Goal: Navigation & Orientation: Find specific page/section

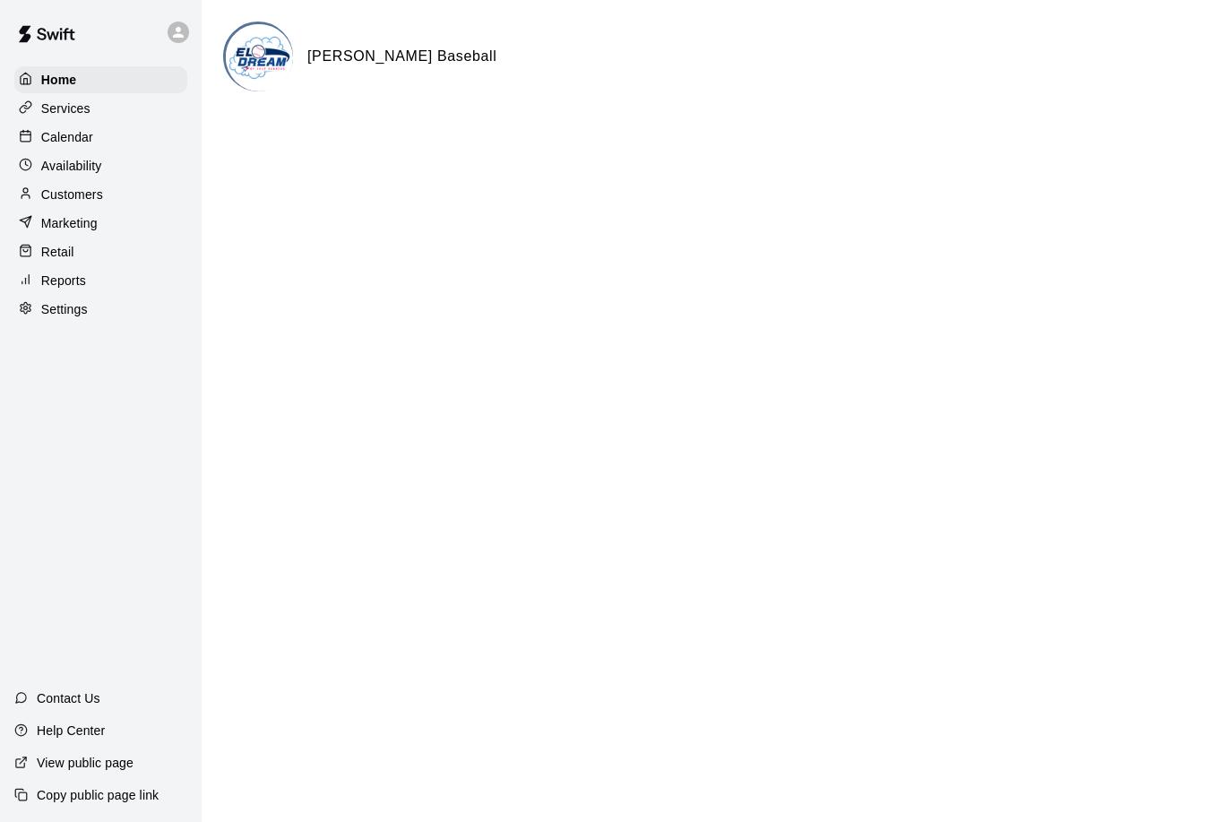
click at [62, 118] on div "Services" at bounding box center [100, 108] width 173 height 27
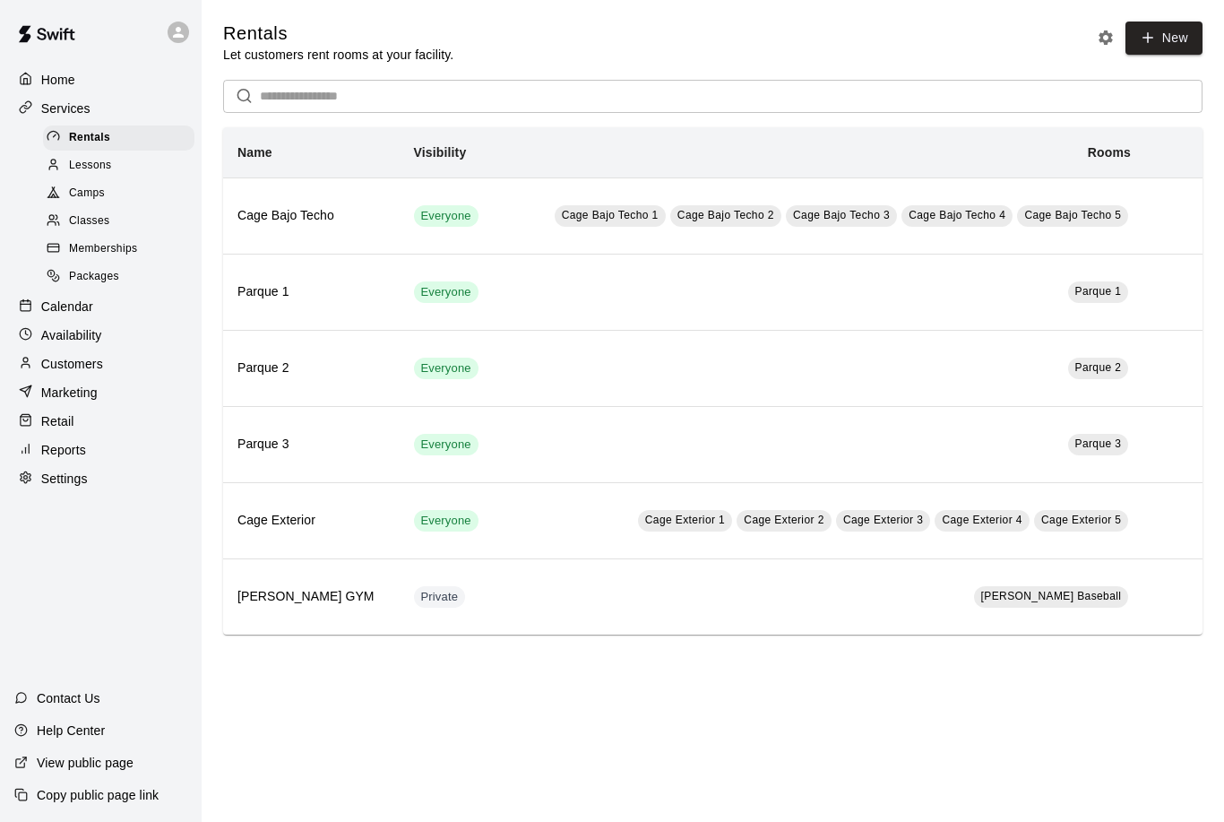
click at [90, 169] on span "Lessons" at bounding box center [90, 166] width 43 height 18
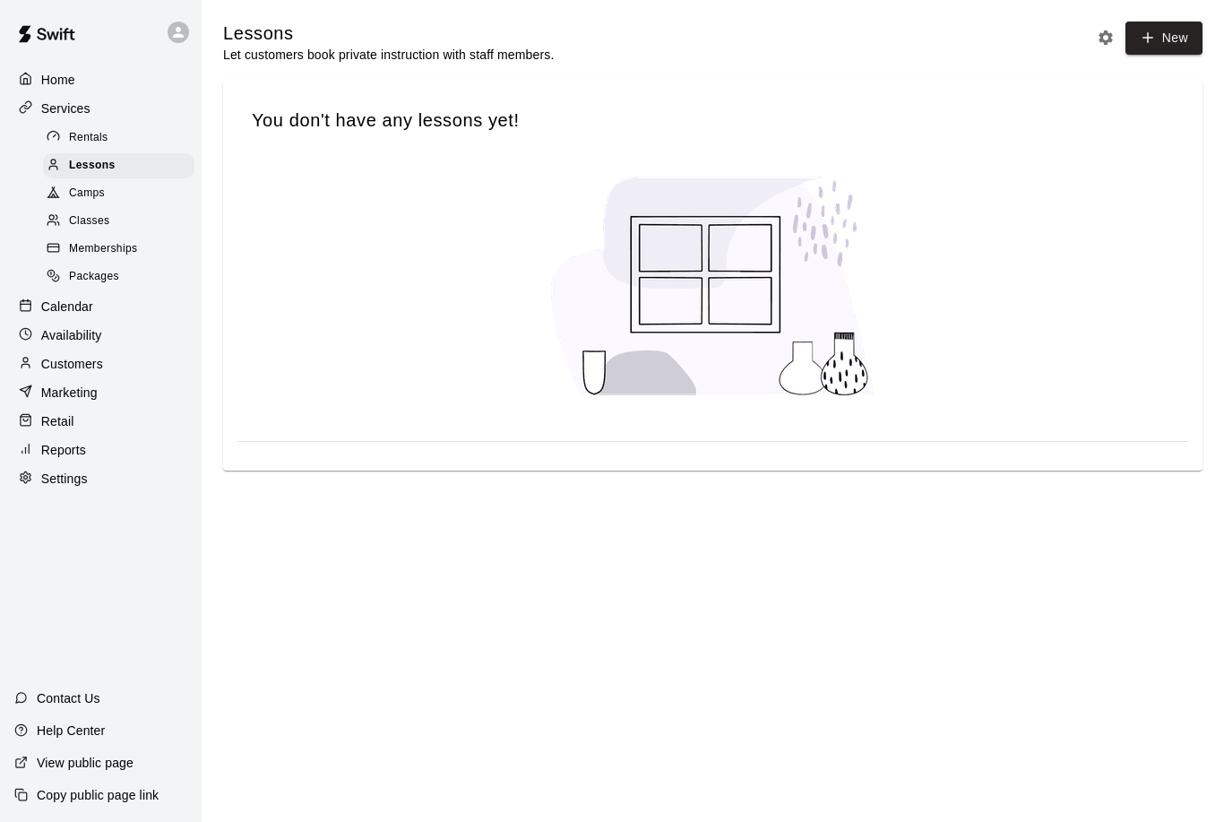
click at [90, 195] on span "Camps" at bounding box center [87, 194] width 36 height 18
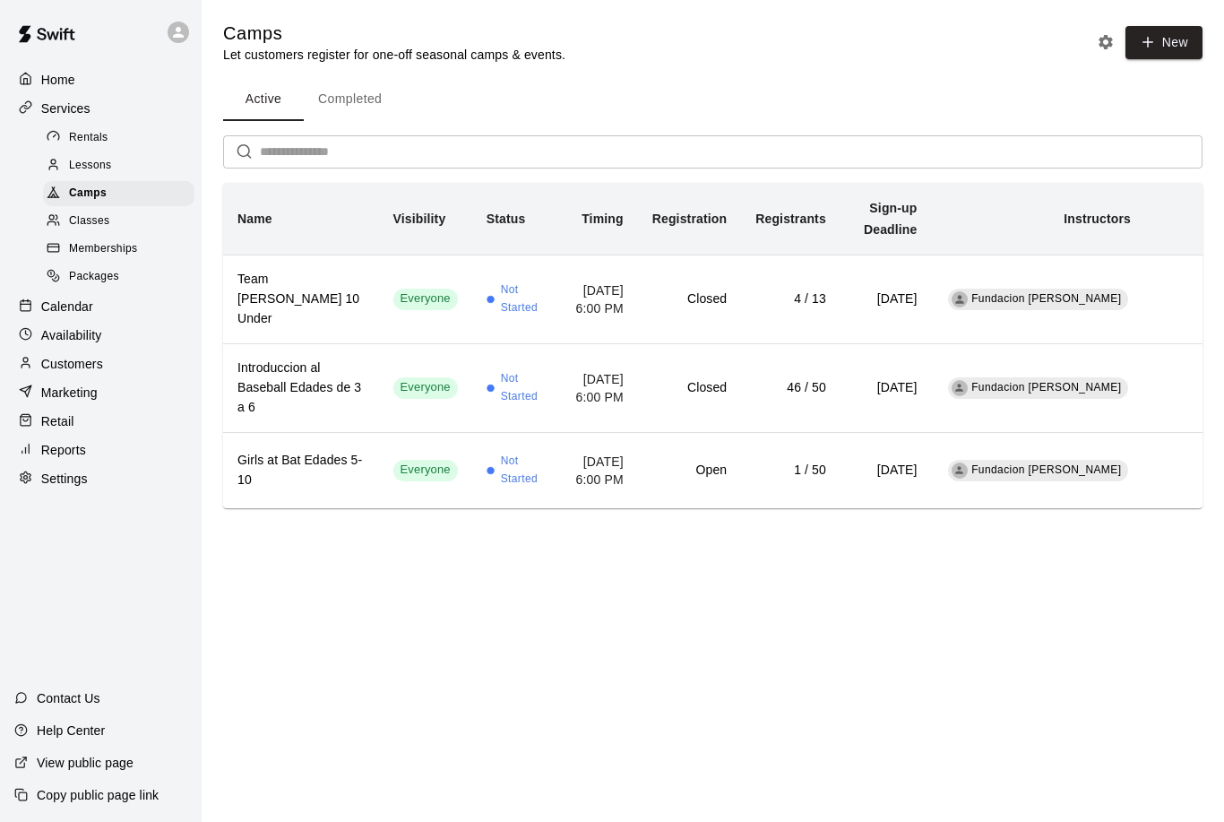
click at [83, 307] on p "Calendar" at bounding box center [67, 306] width 52 height 18
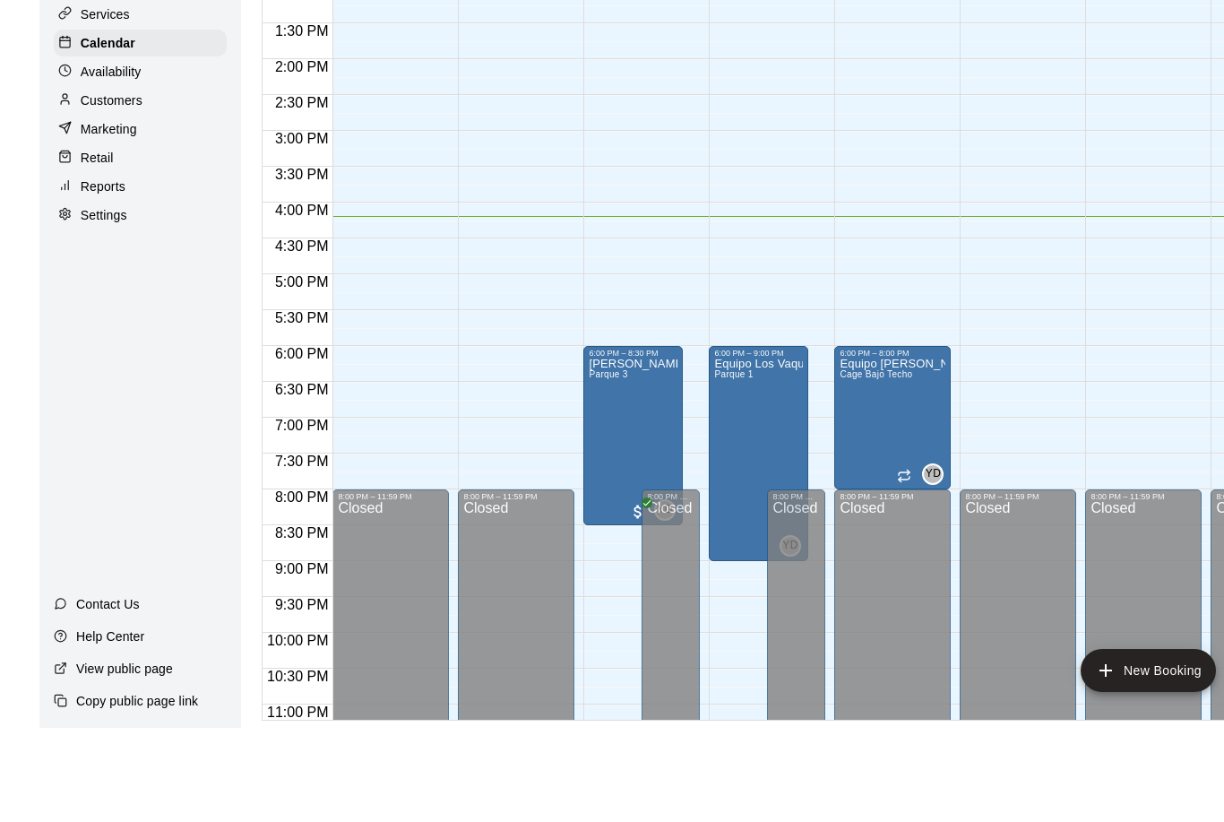
scroll to position [29, 0]
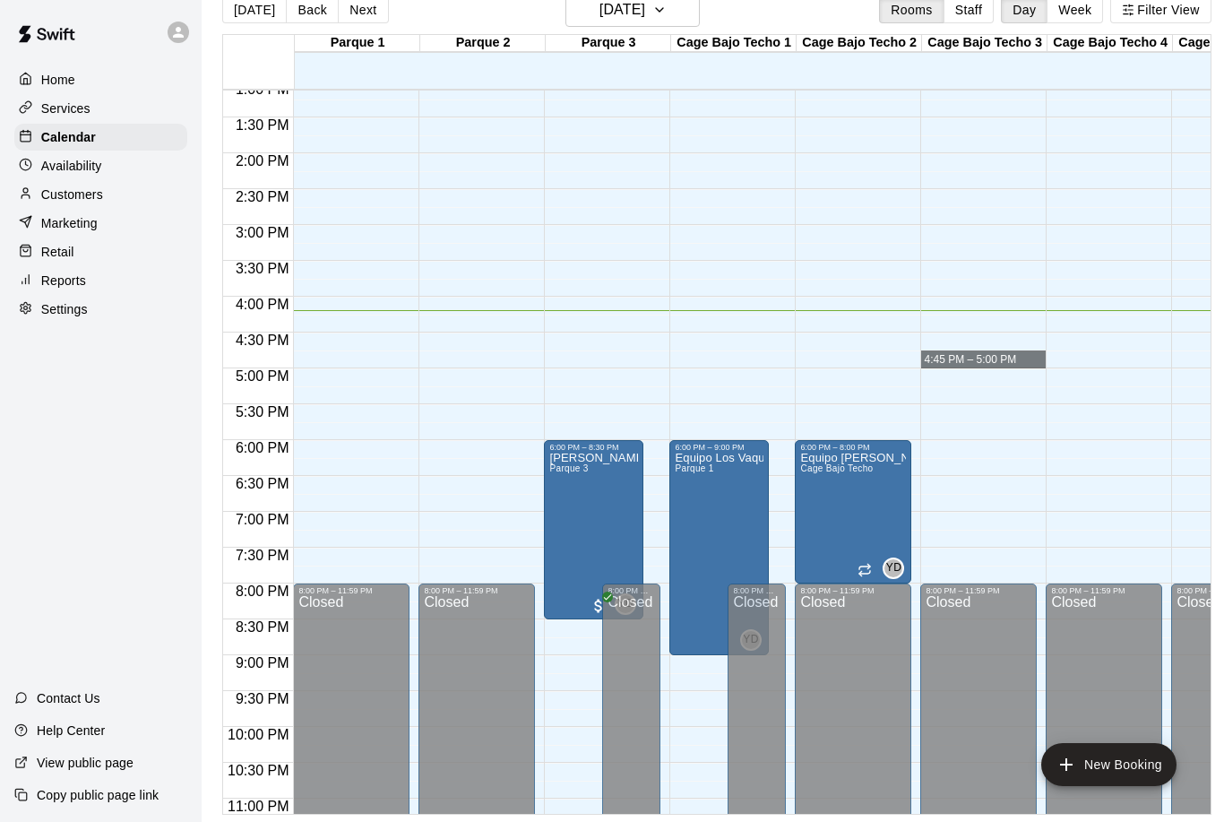
click at [51, 197] on p "Customers" at bounding box center [72, 194] width 62 height 18
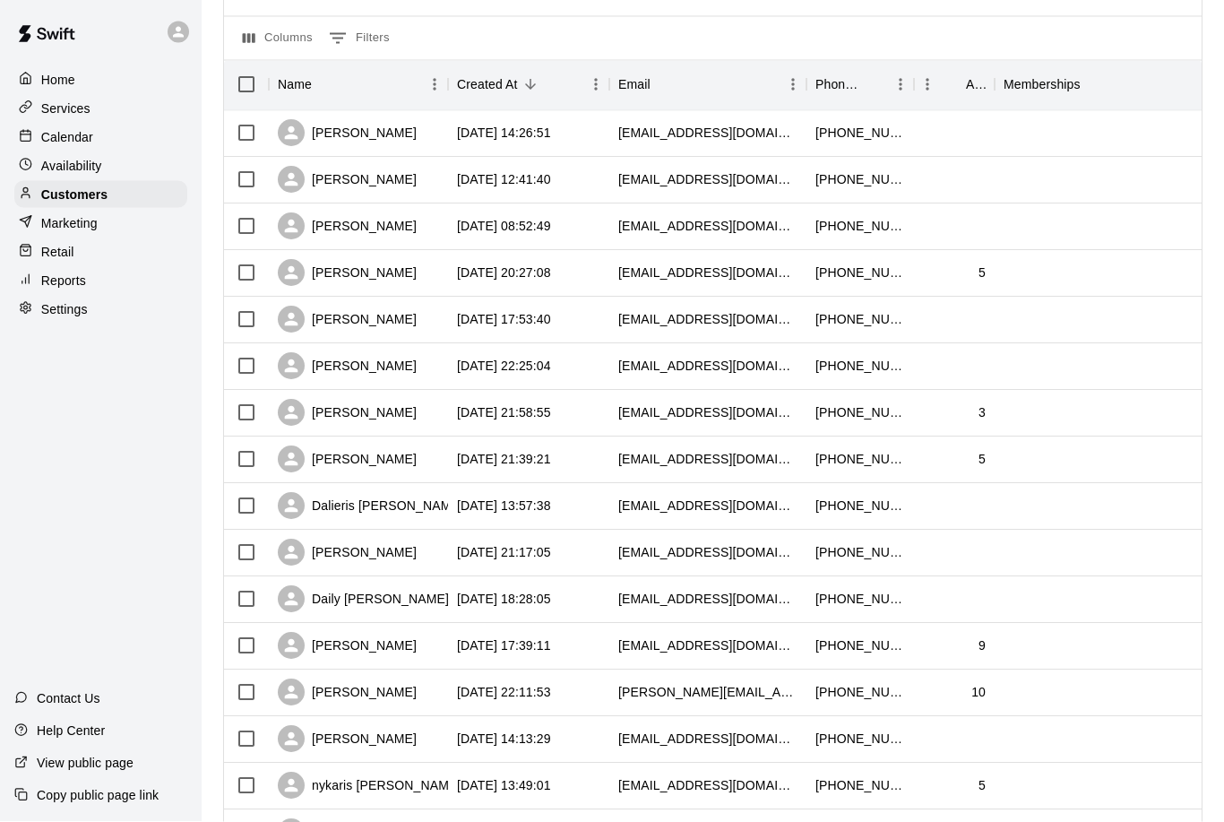
scroll to position [174, 0]
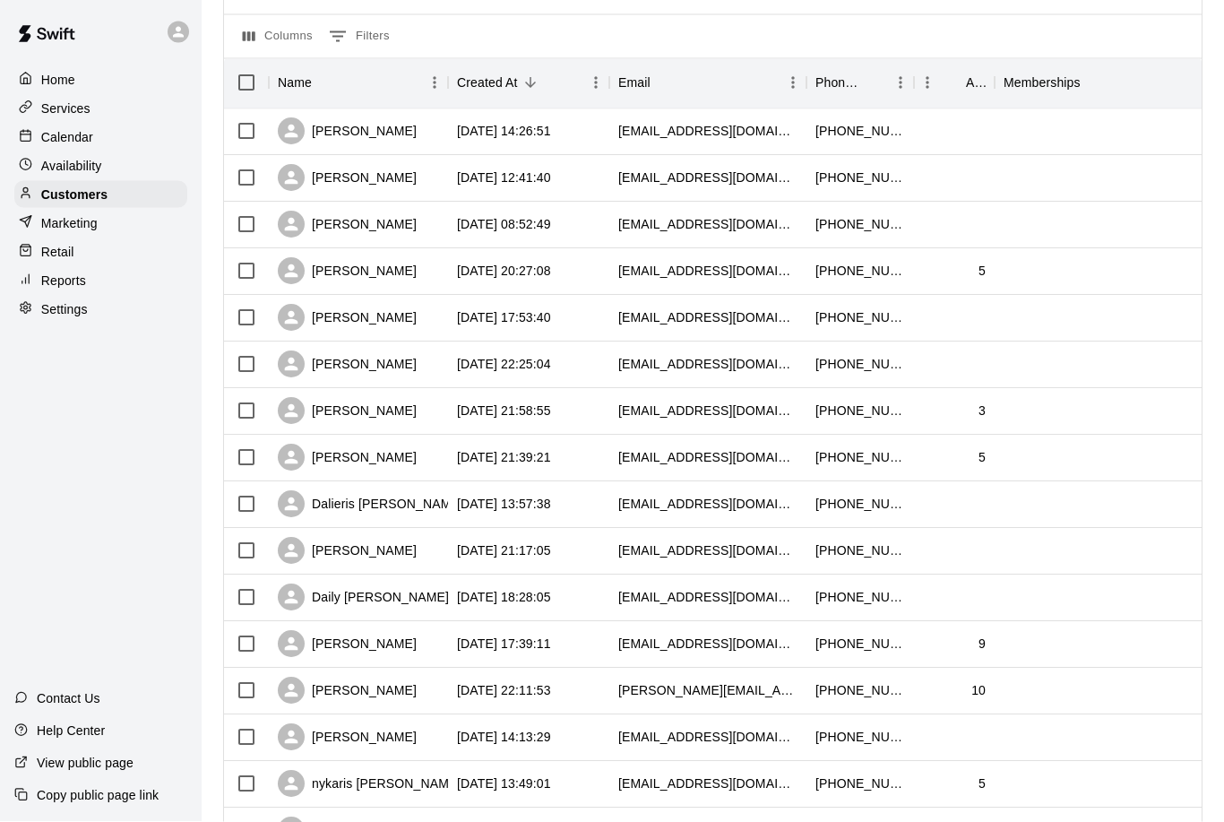
click at [59, 114] on p "Services" at bounding box center [65, 108] width 49 height 18
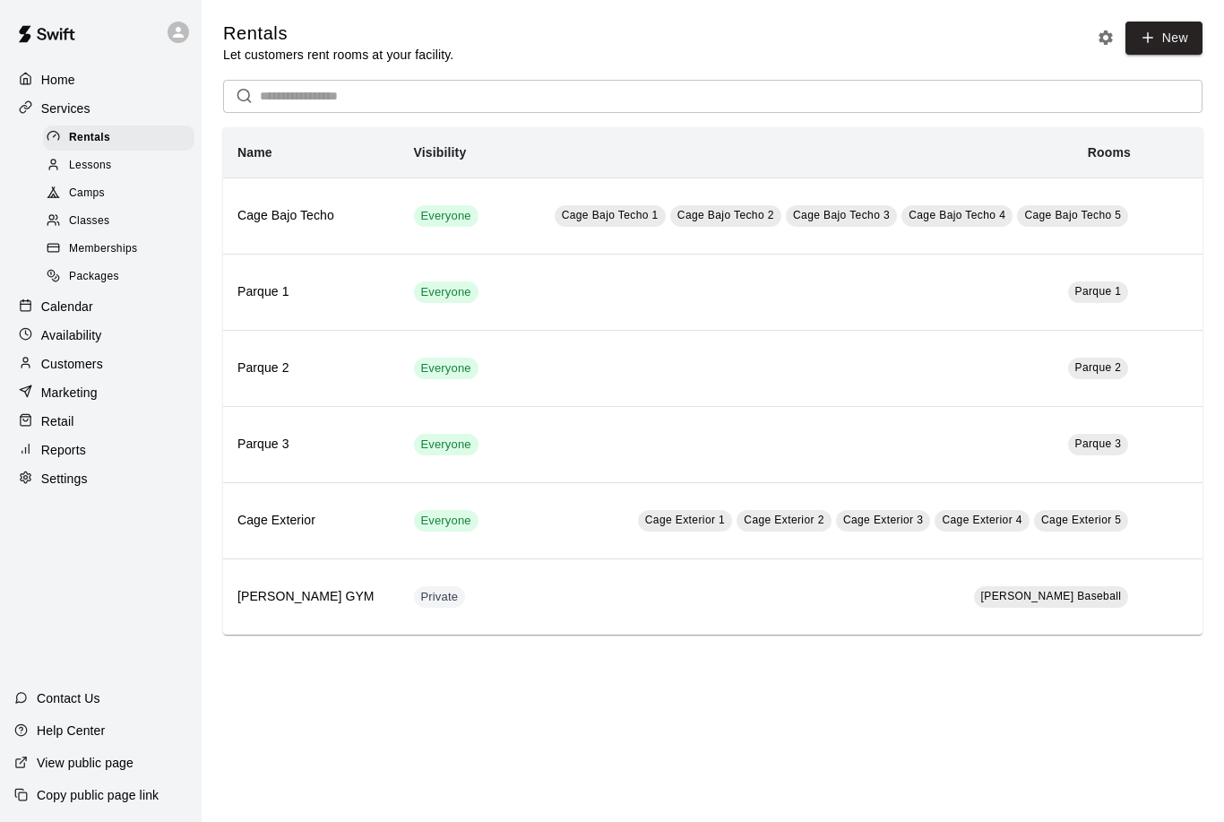
click at [104, 198] on span "Camps" at bounding box center [87, 194] width 36 height 18
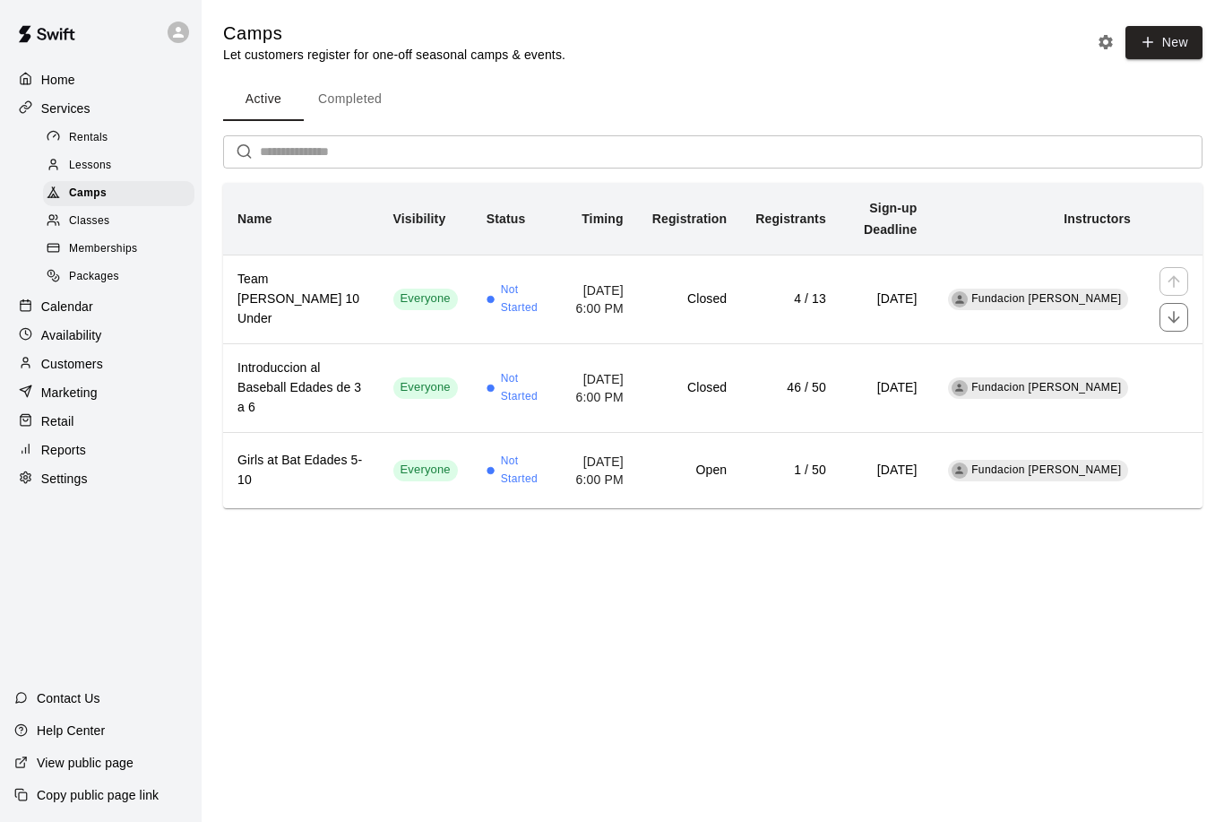
click at [1030, 319] on td "Fundacion [PERSON_NAME]" at bounding box center [1038, 298] width 213 height 89
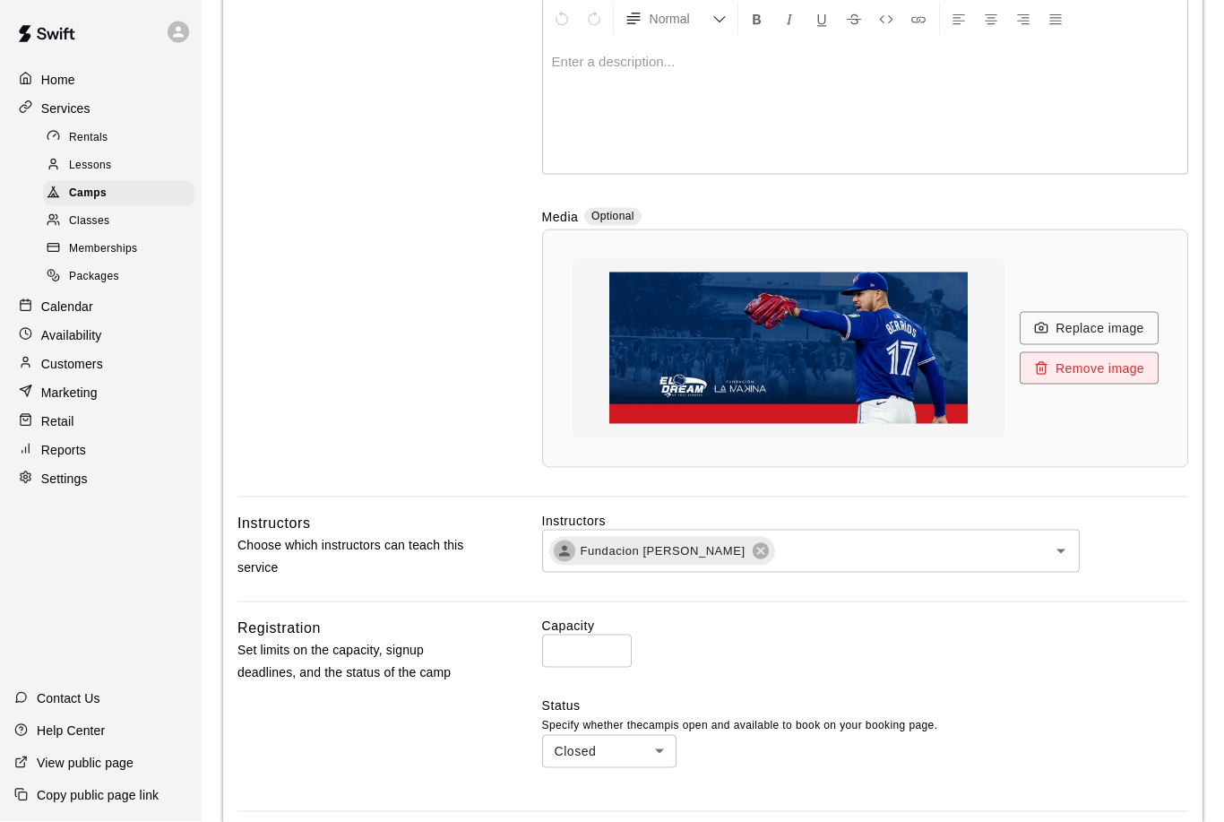
scroll to position [399, 0]
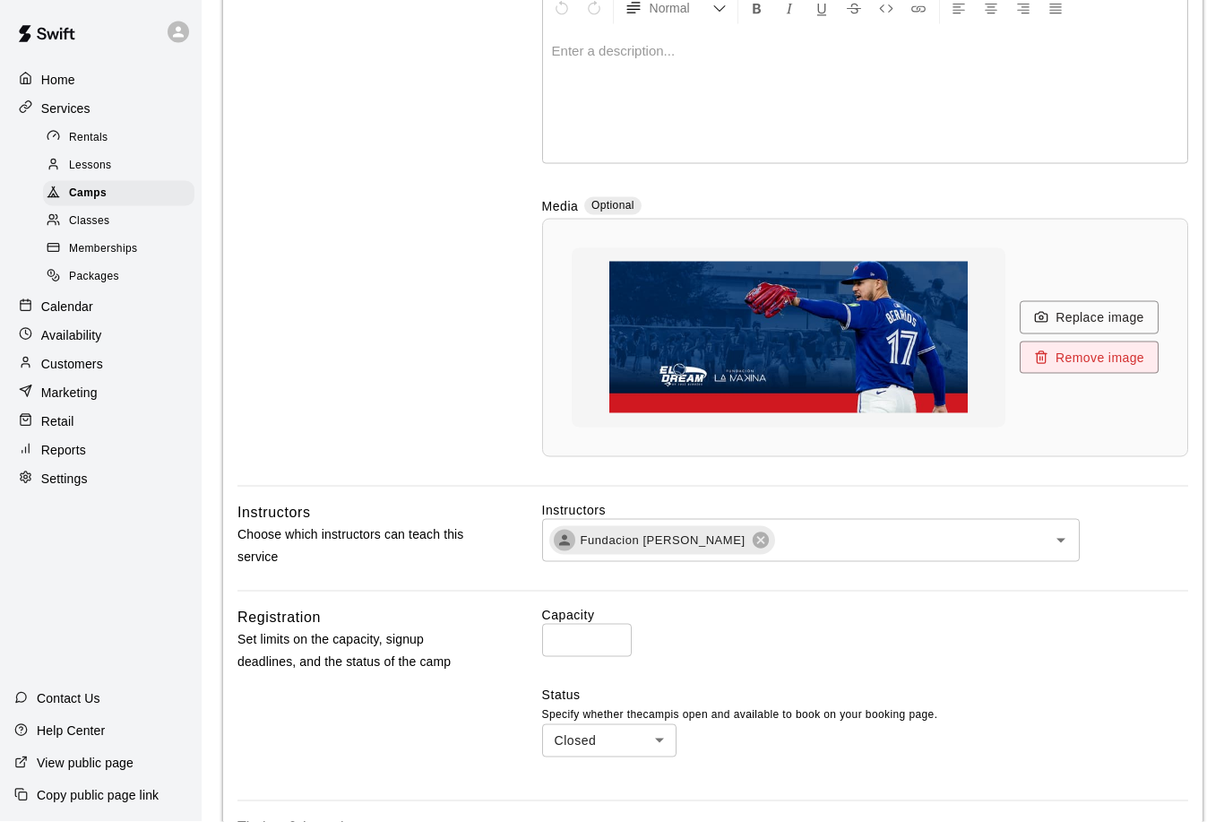
click at [823, 544] on input "text" at bounding box center [899, 540] width 245 height 22
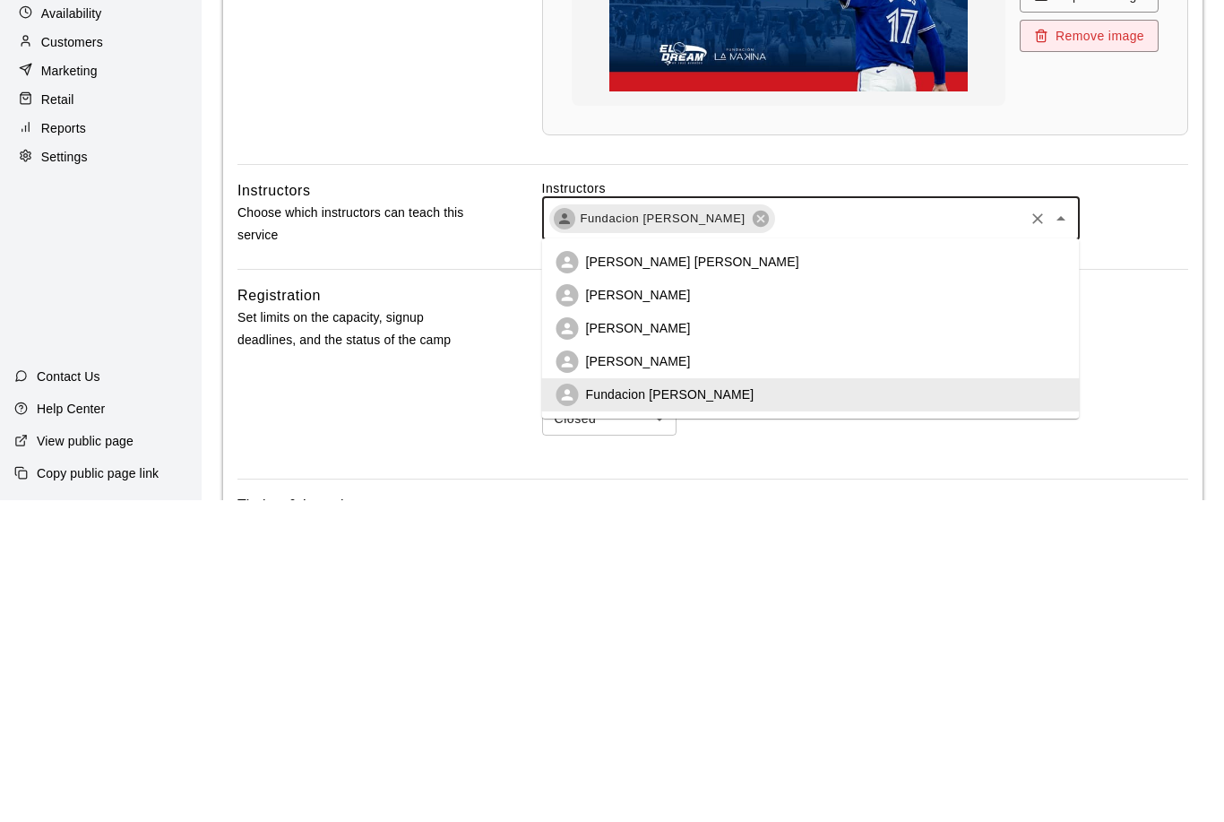
type input "*"
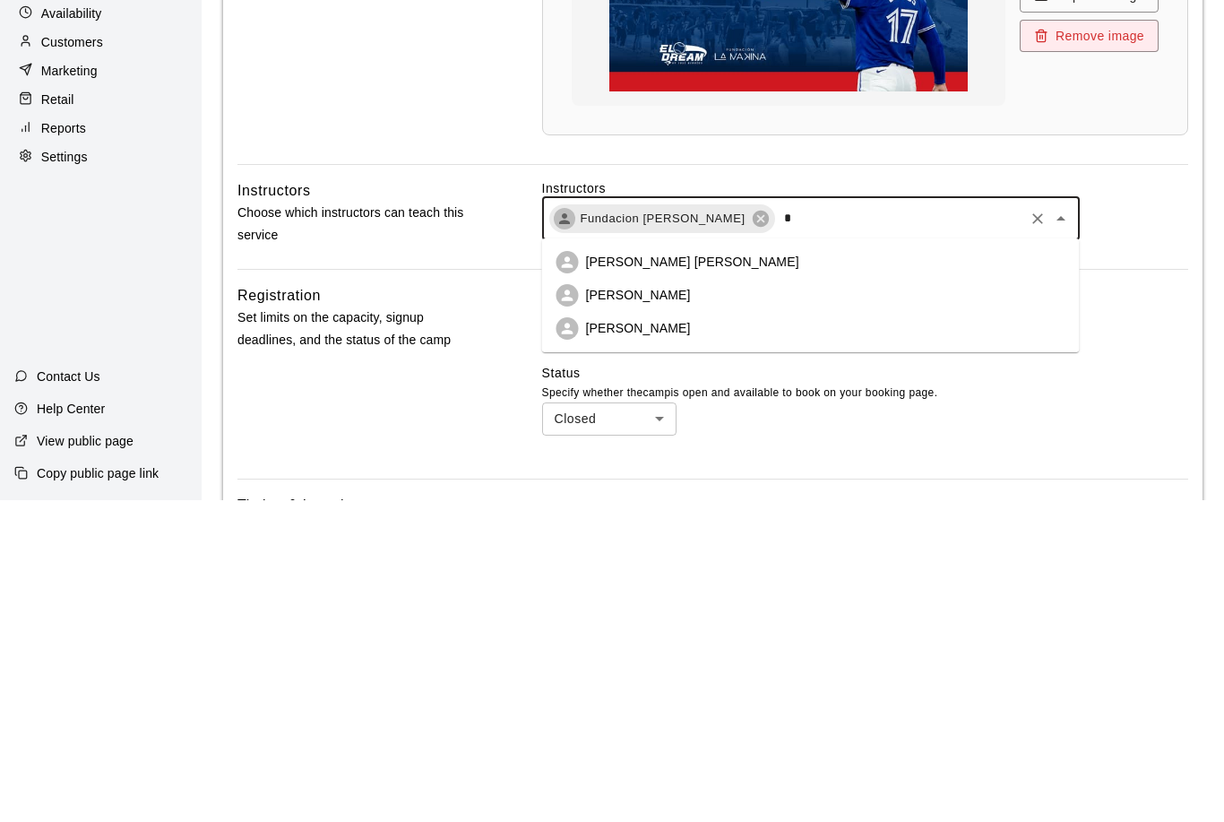
click at [682, 574] on p "[PERSON_NAME] [PERSON_NAME]" at bounding box center [692, 583] width 213 height 18
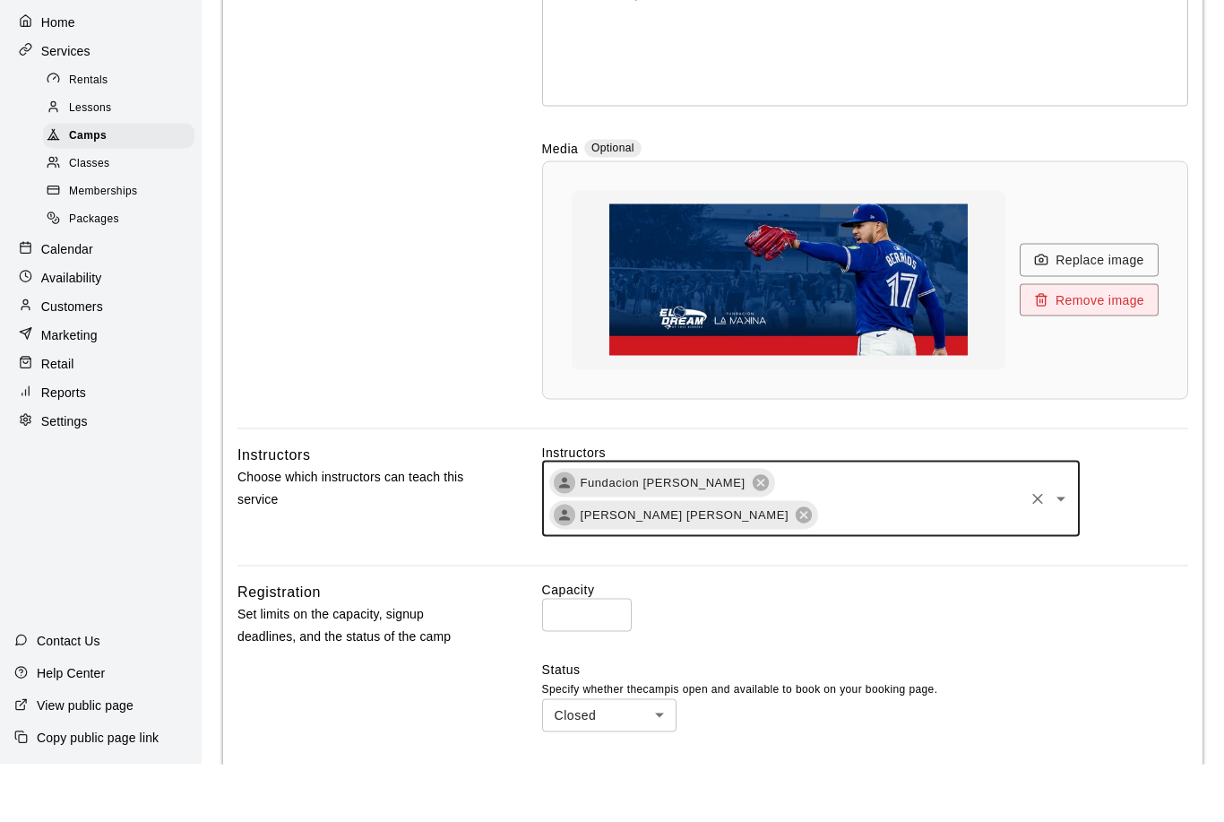
click at [103, 212] on span "Classes" at bounding box center [89, 221] width 40 height 18
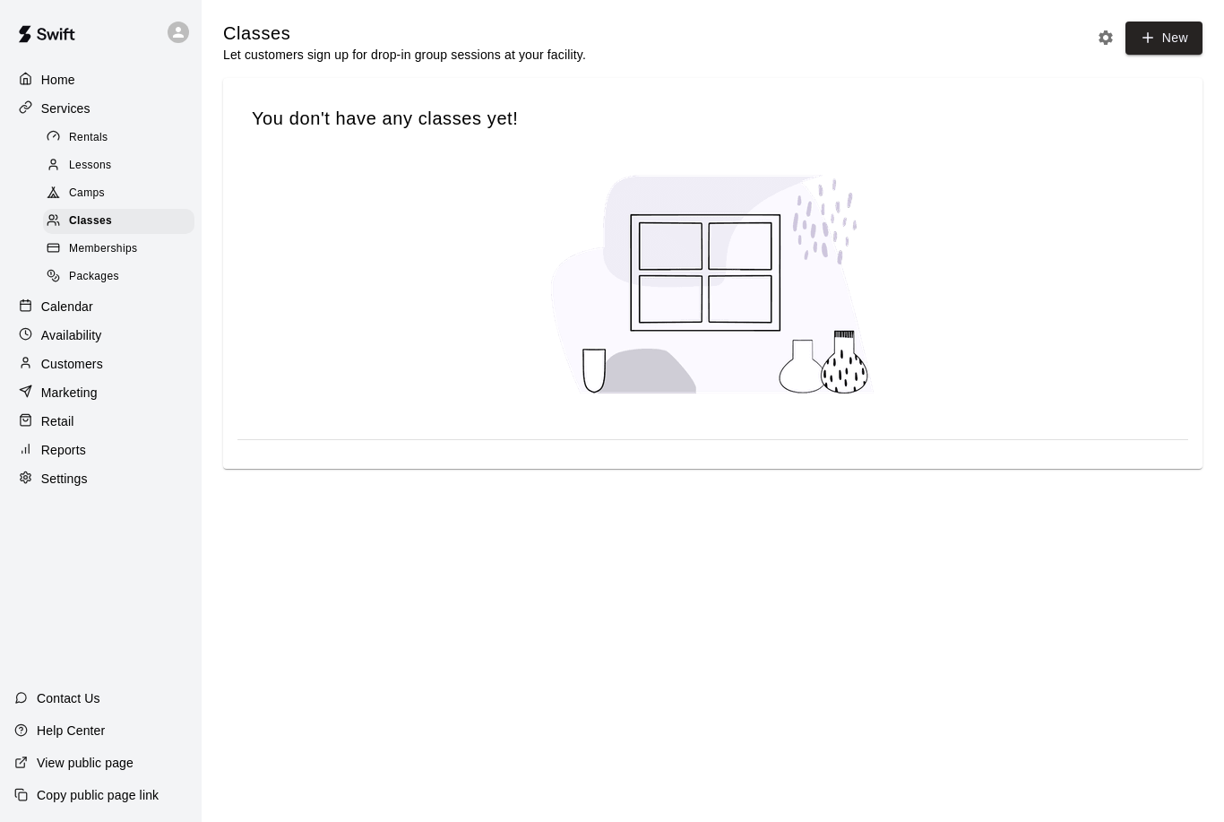
click at [97, 197] on span "Camps" at bounding box center [87, 194] width 36 height 18
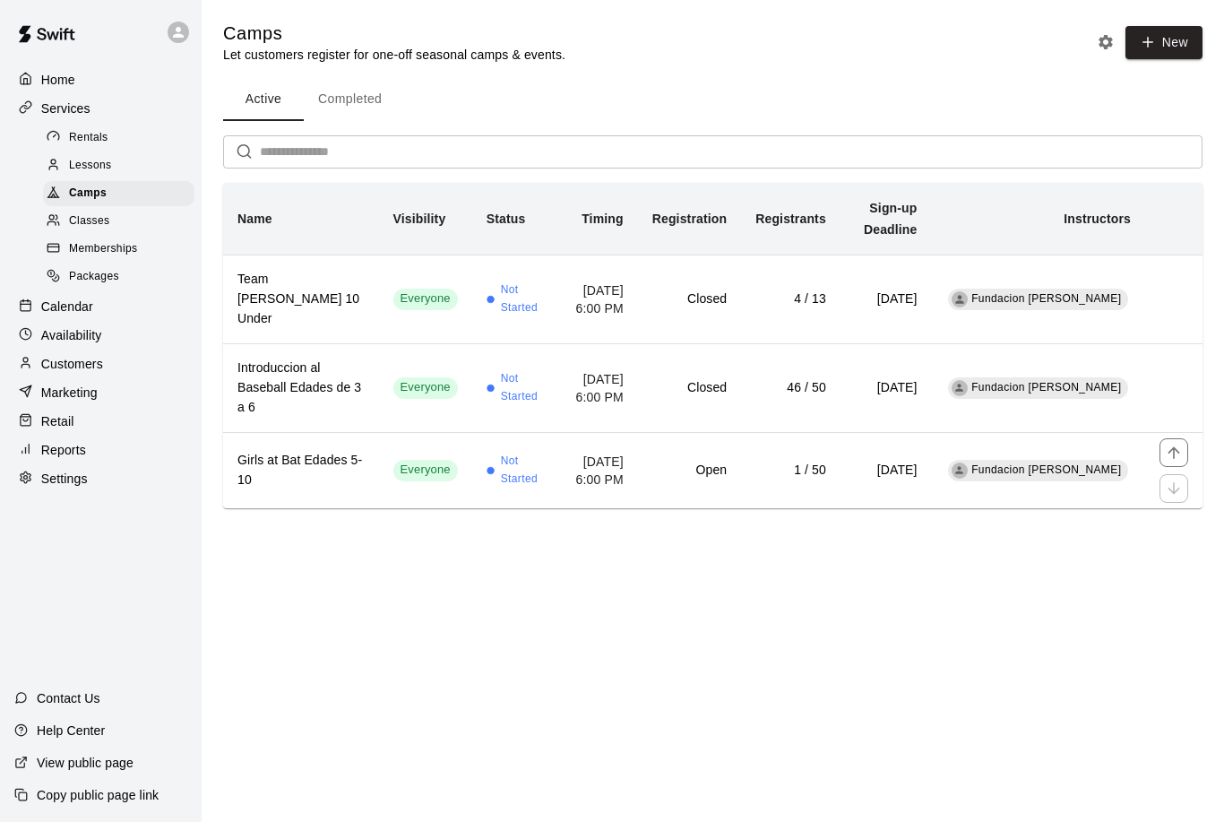
click at [993, 482] on td "Fundacion [PERSON_NAME]" at bounding box center [1038, 470] width 213 height 76
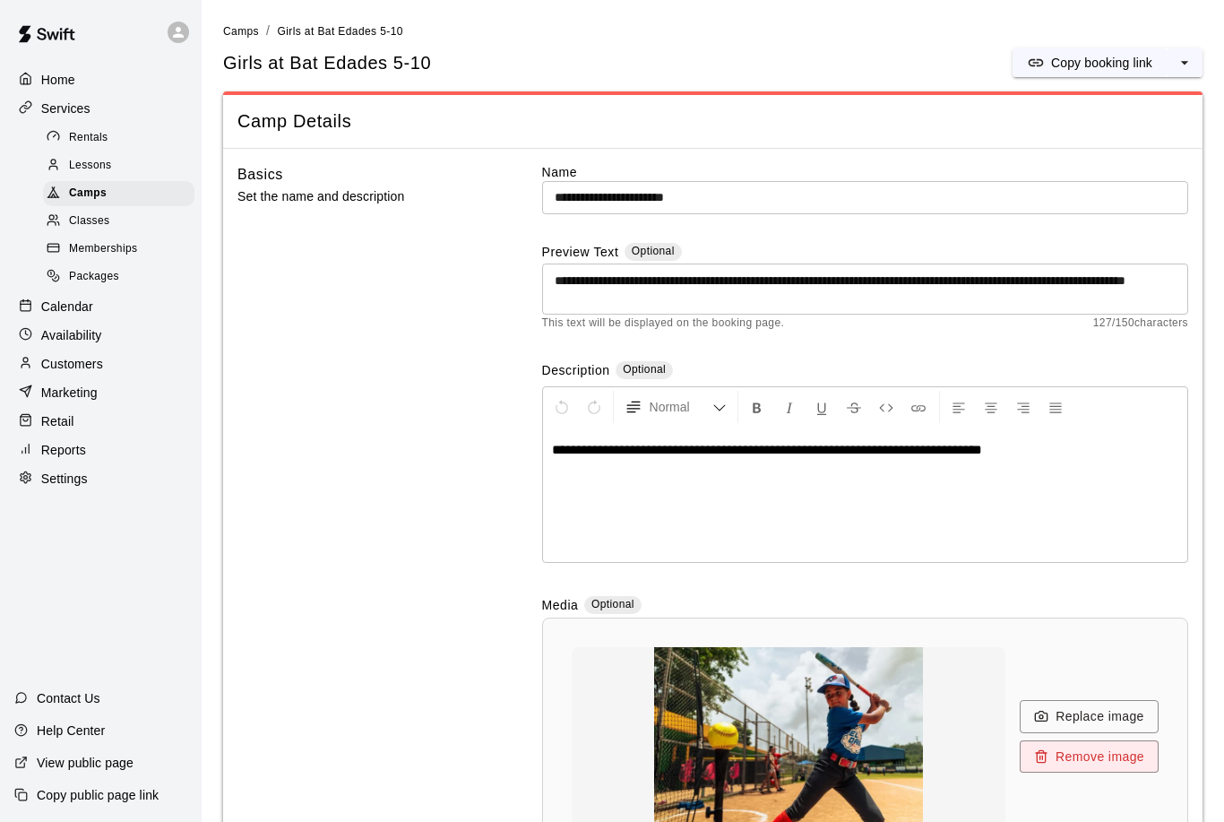
click at [1113, 54] on p "Copy booking link" at bounding box center [1101, 63] width 101 height 18
click at [61, 83] on p "Home" at bounding box center [58, 80] width 34 height 18
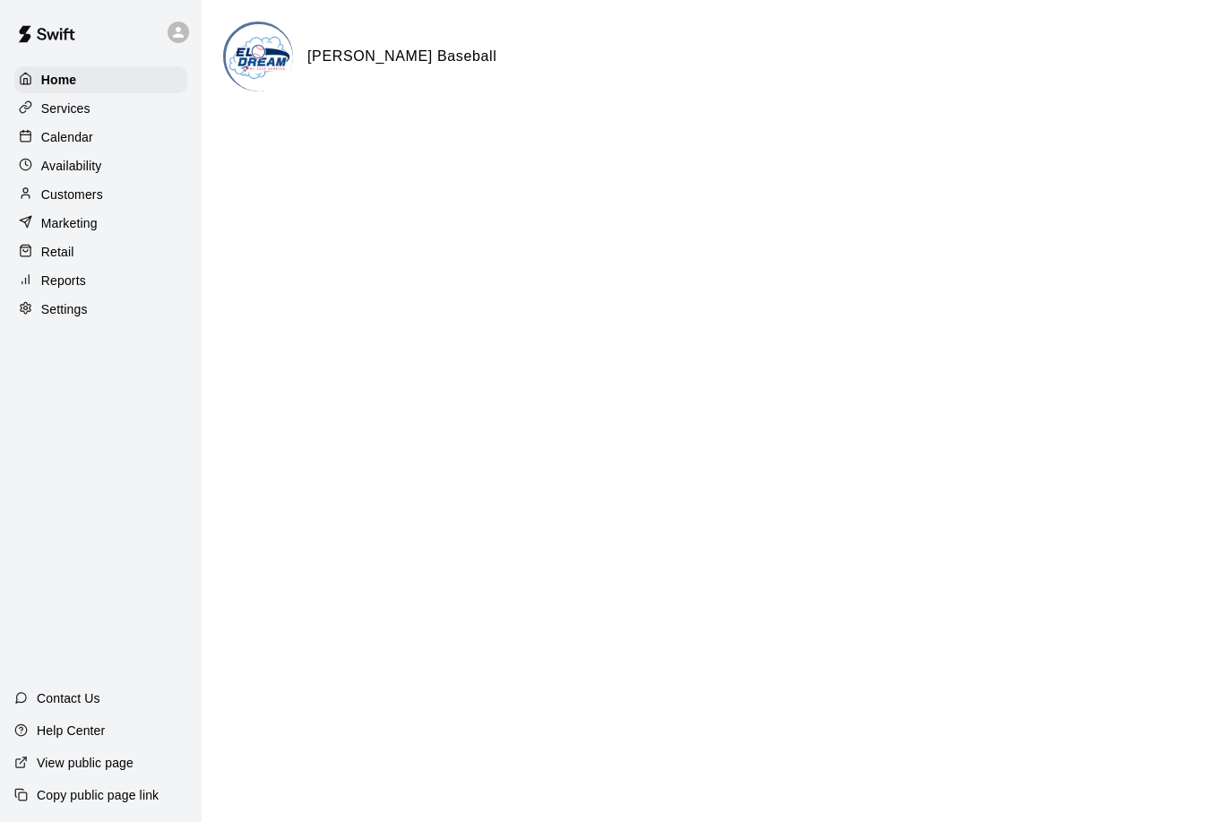
click at [67, 145] on p "Calendar" at bounding box center [67, 137] width 52 height 18
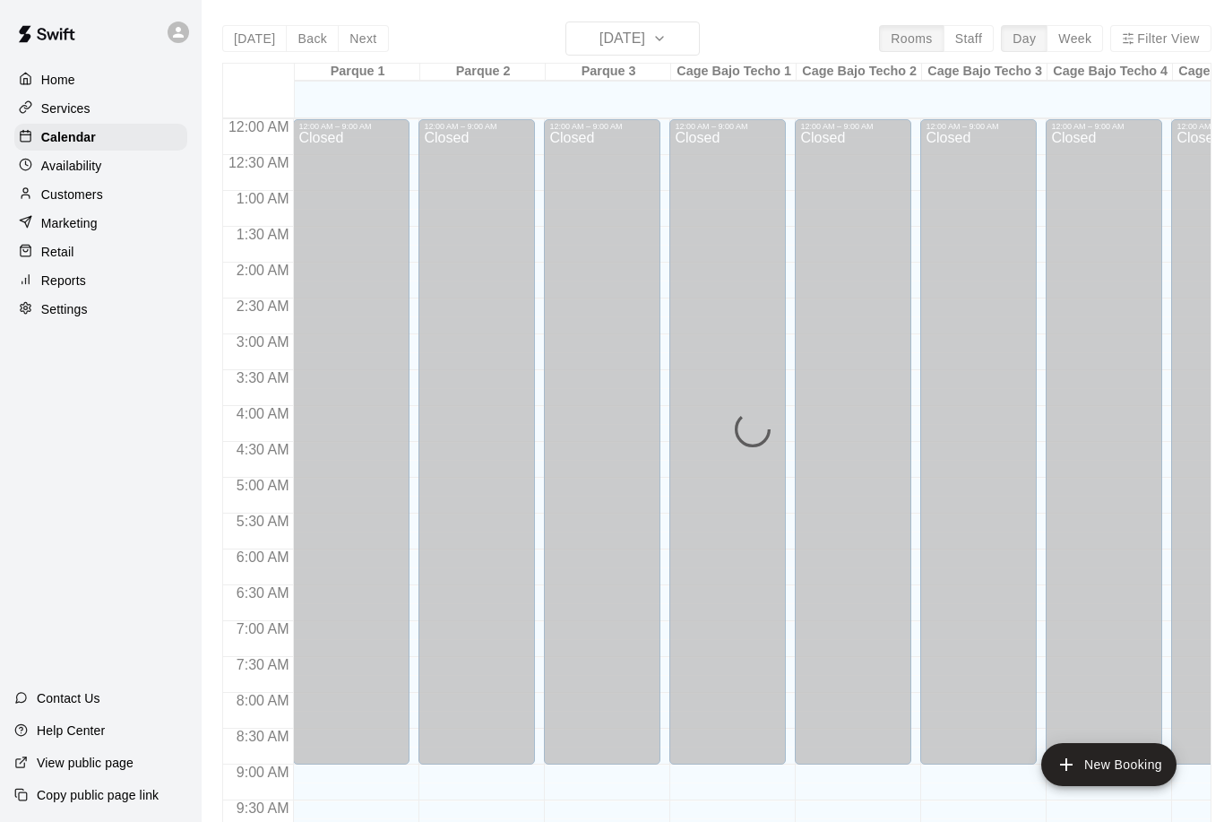
scroll to position [887, 0]
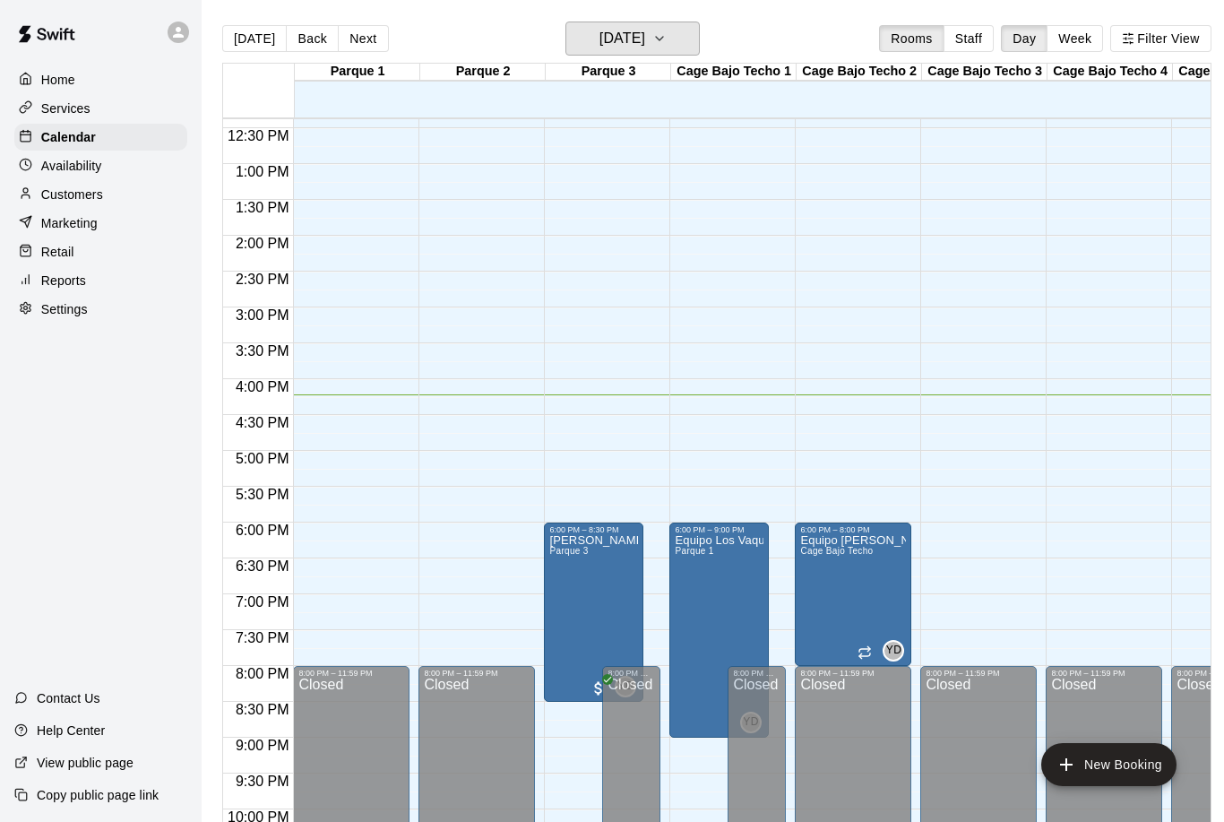
click at [645, 47] on h6 "[DATE]" at bounding box center [622, 38] width 46 height 25
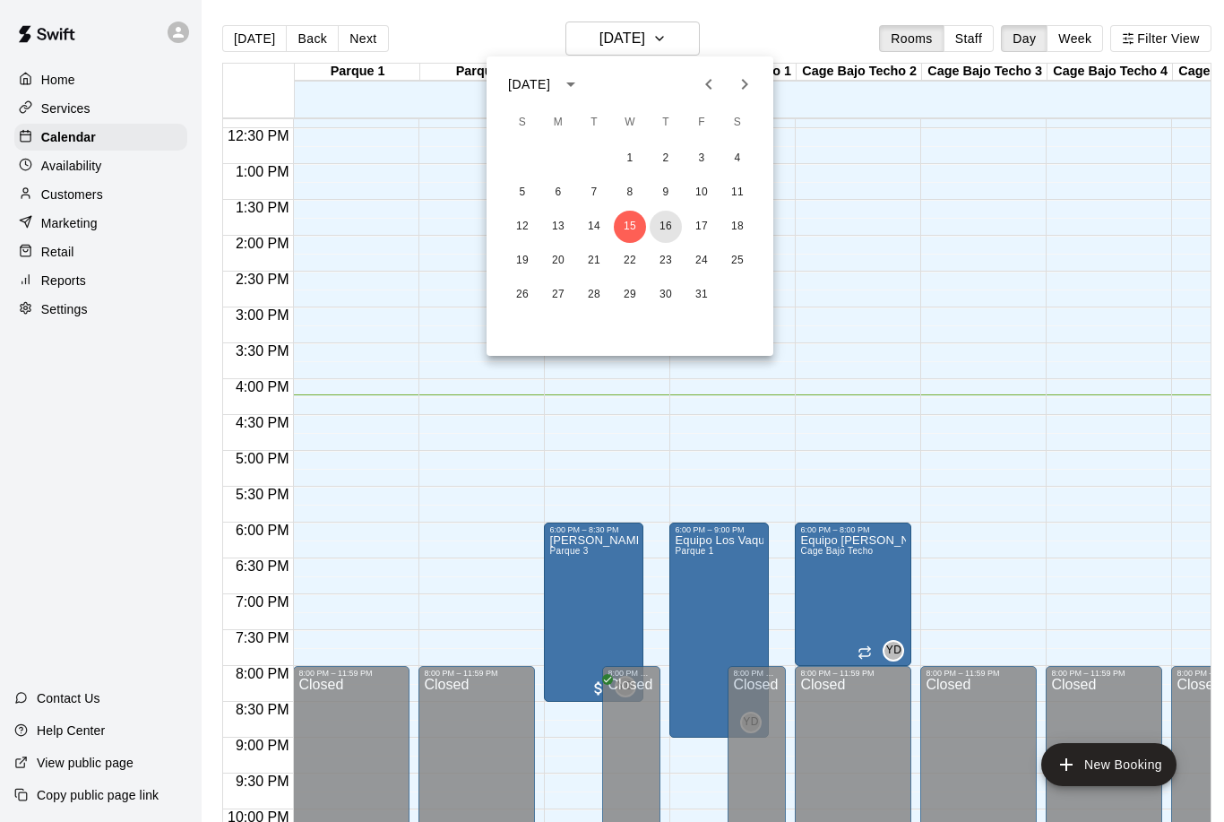
click at [657, 226] on button "16" at bounding box center [666, 227] width 32 height 32
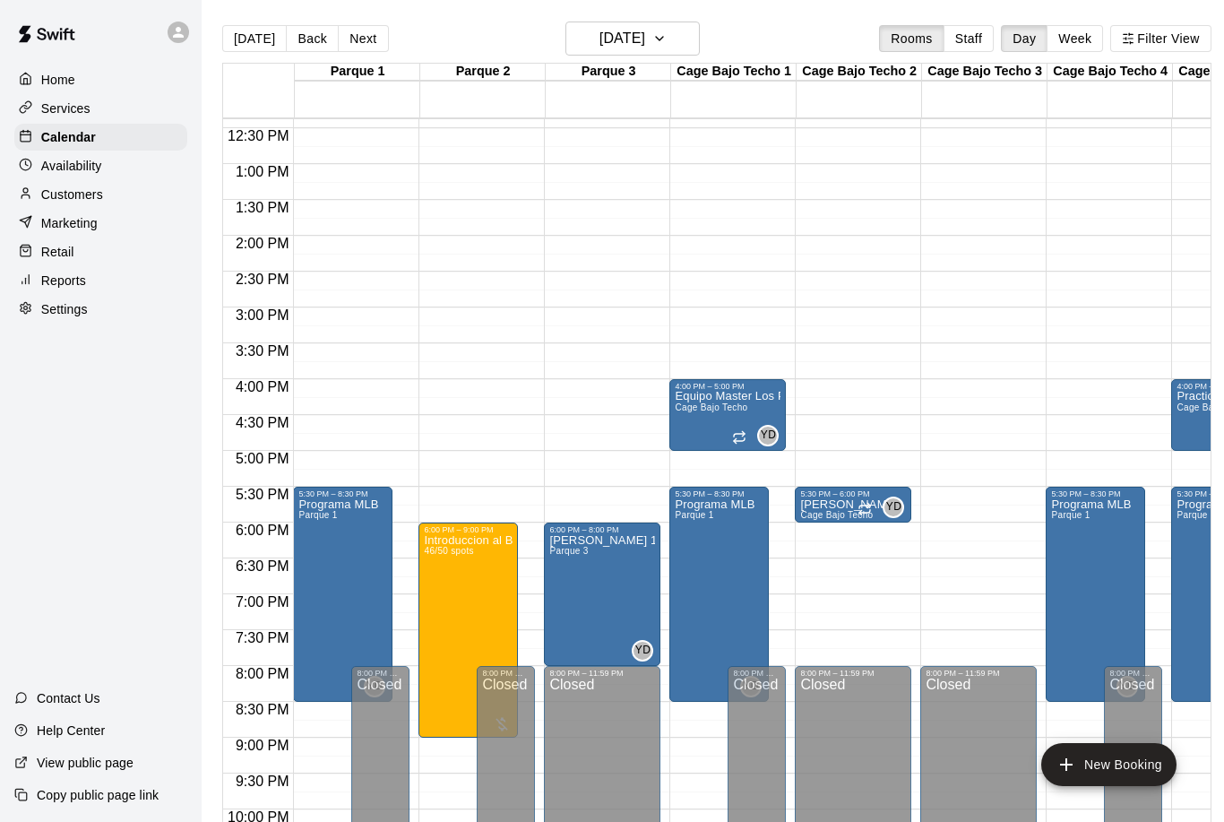
click at [434, 560] on icon "edit" at bounding box center [443, 555] width 22 height 22
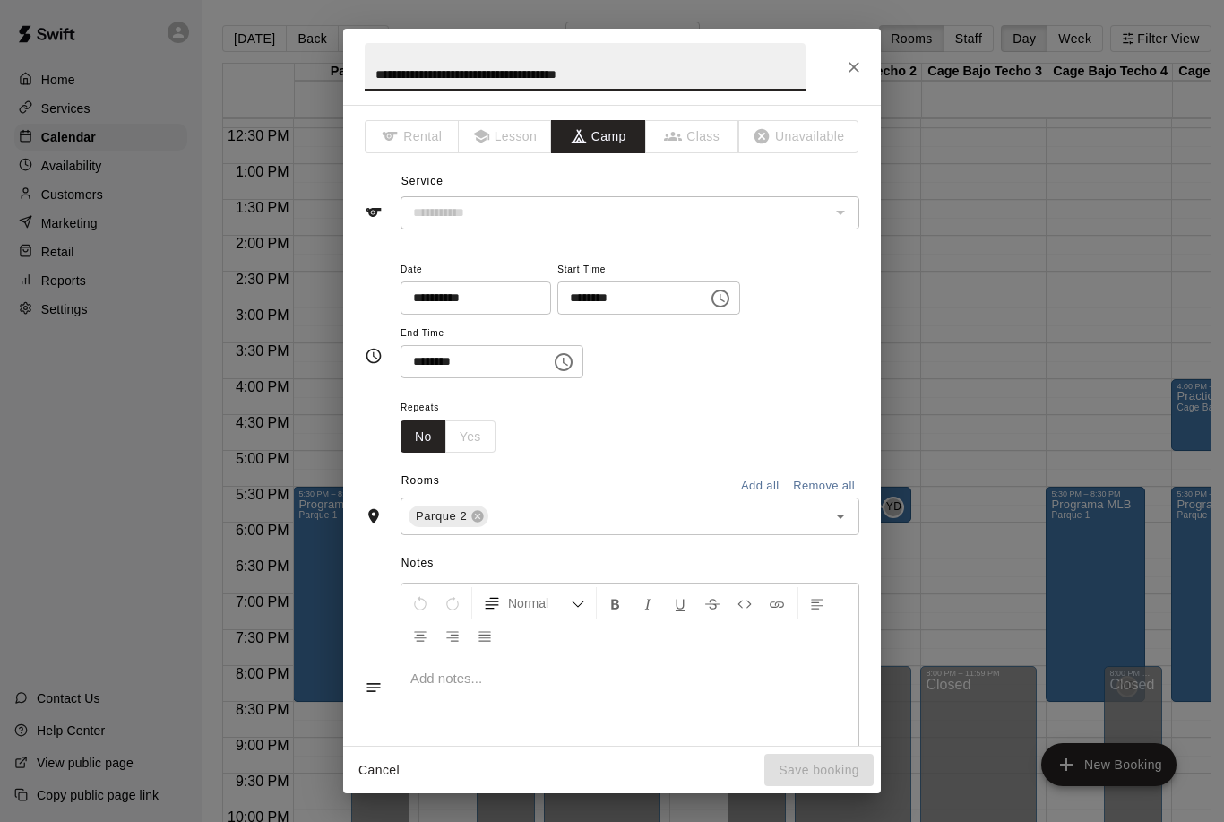
type input "**********"
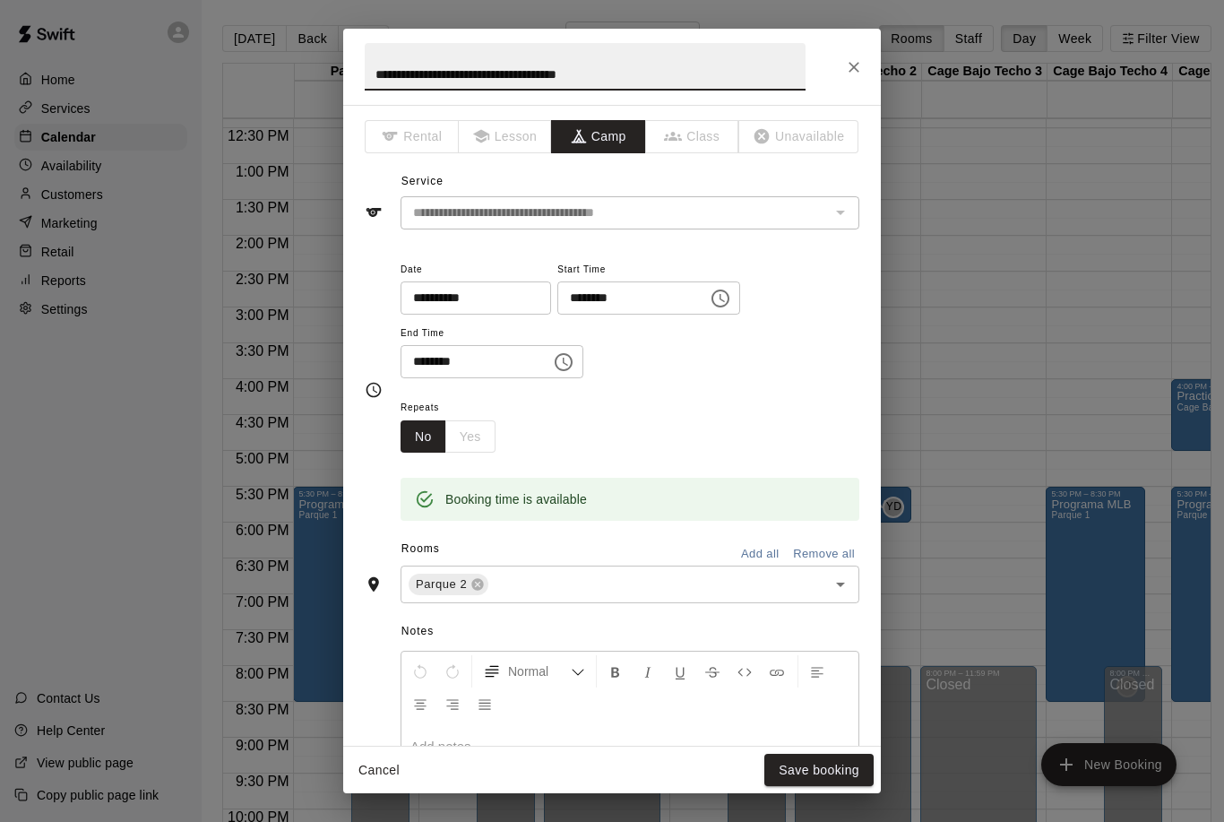
click at [869, 70] on button "Close" at bounding box center [854, 67] width 32 height 32
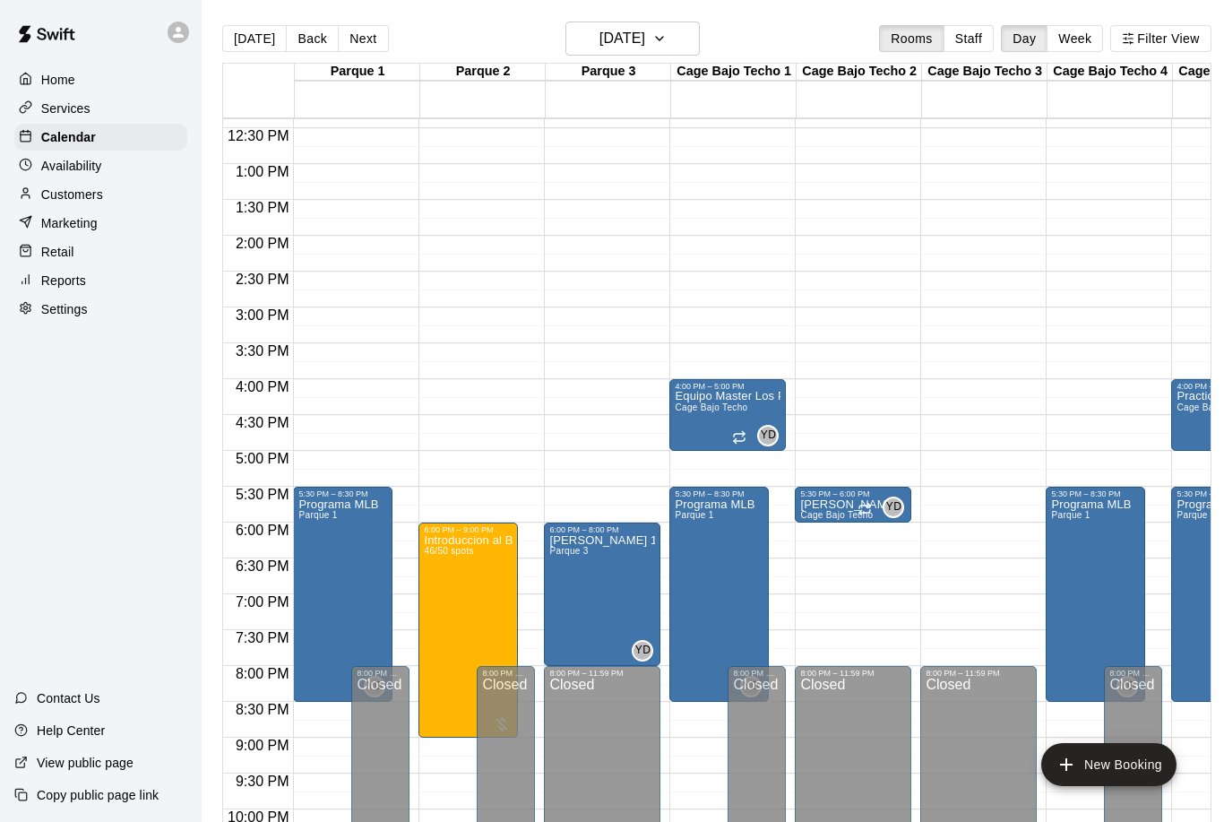
click at [438, 604] on img "edit" at bounding box center [443, 597] width 21 height 21
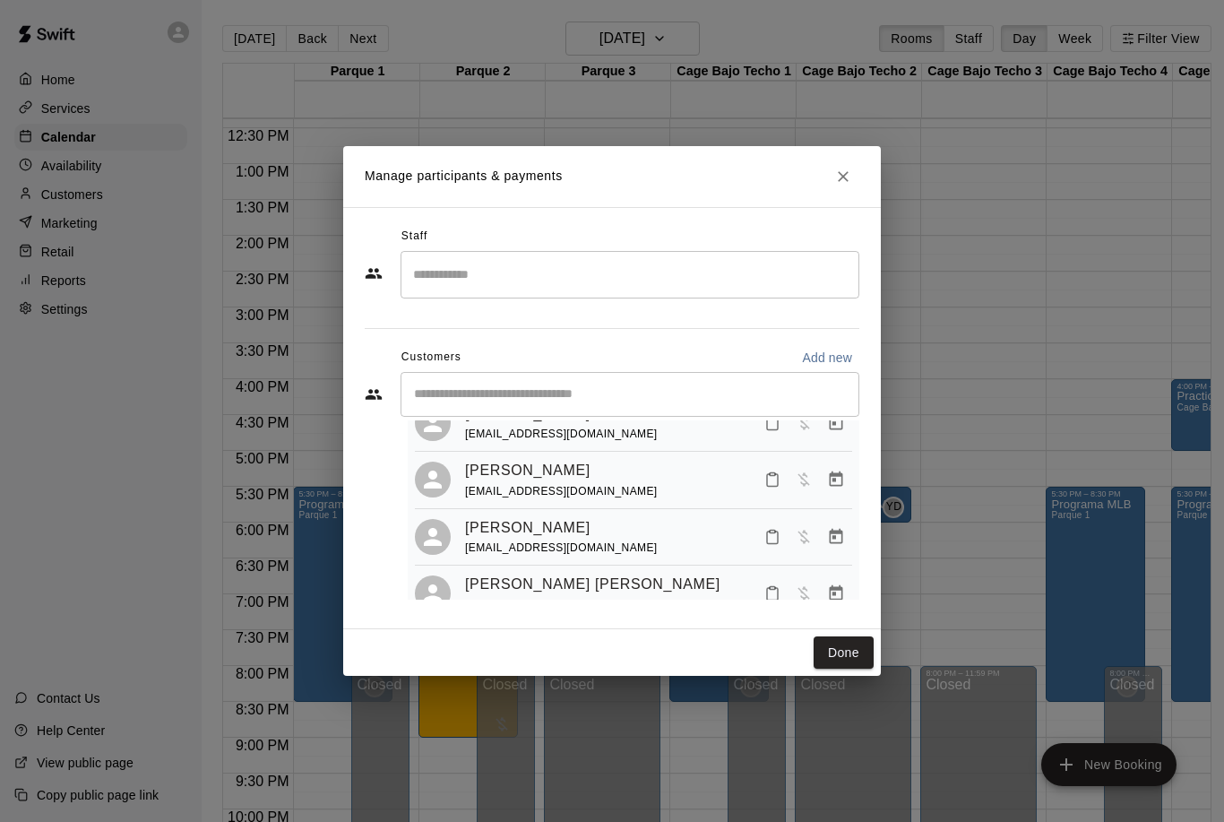
click at [831, 181] on button "Close" at bounding box center [843, 176] width 32 height 32
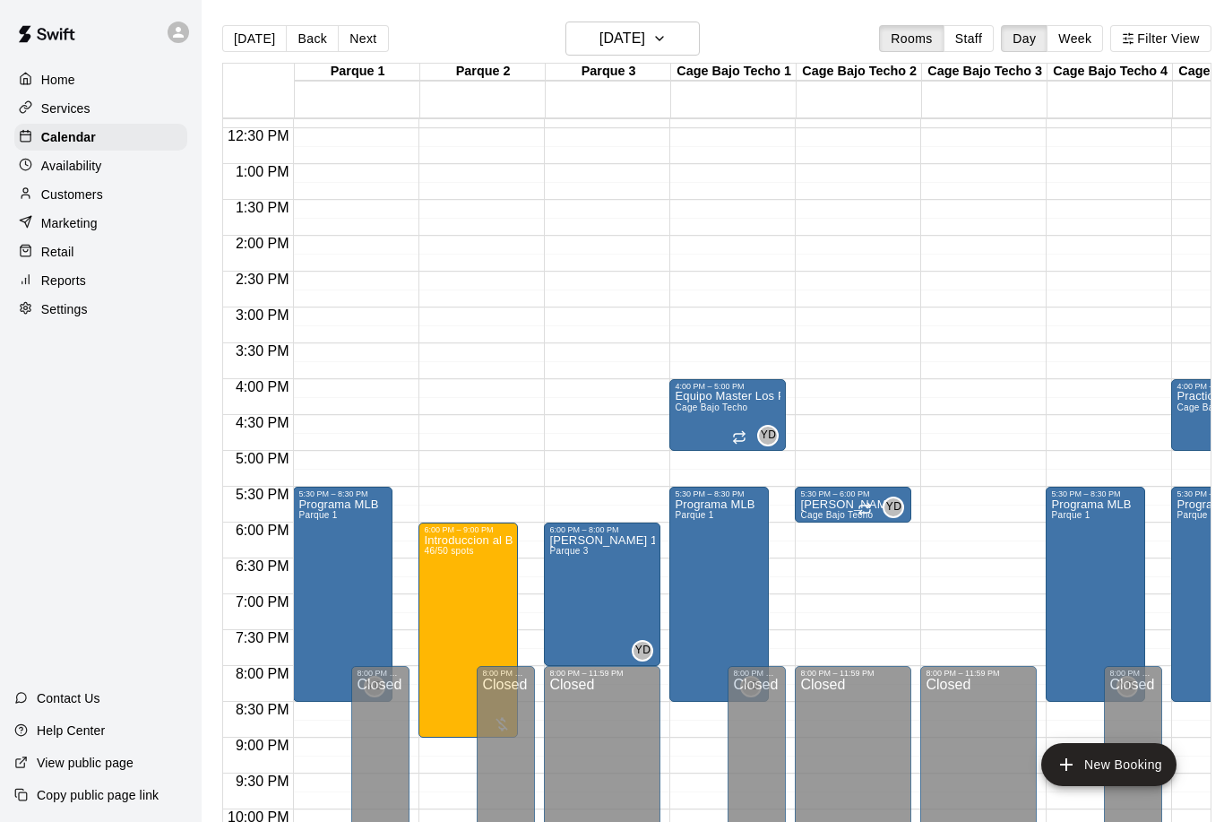
scroll to position [1209, 0]
click at [441, 561] on icon "edit" at bounding box center [443, 555] width 22 height 22
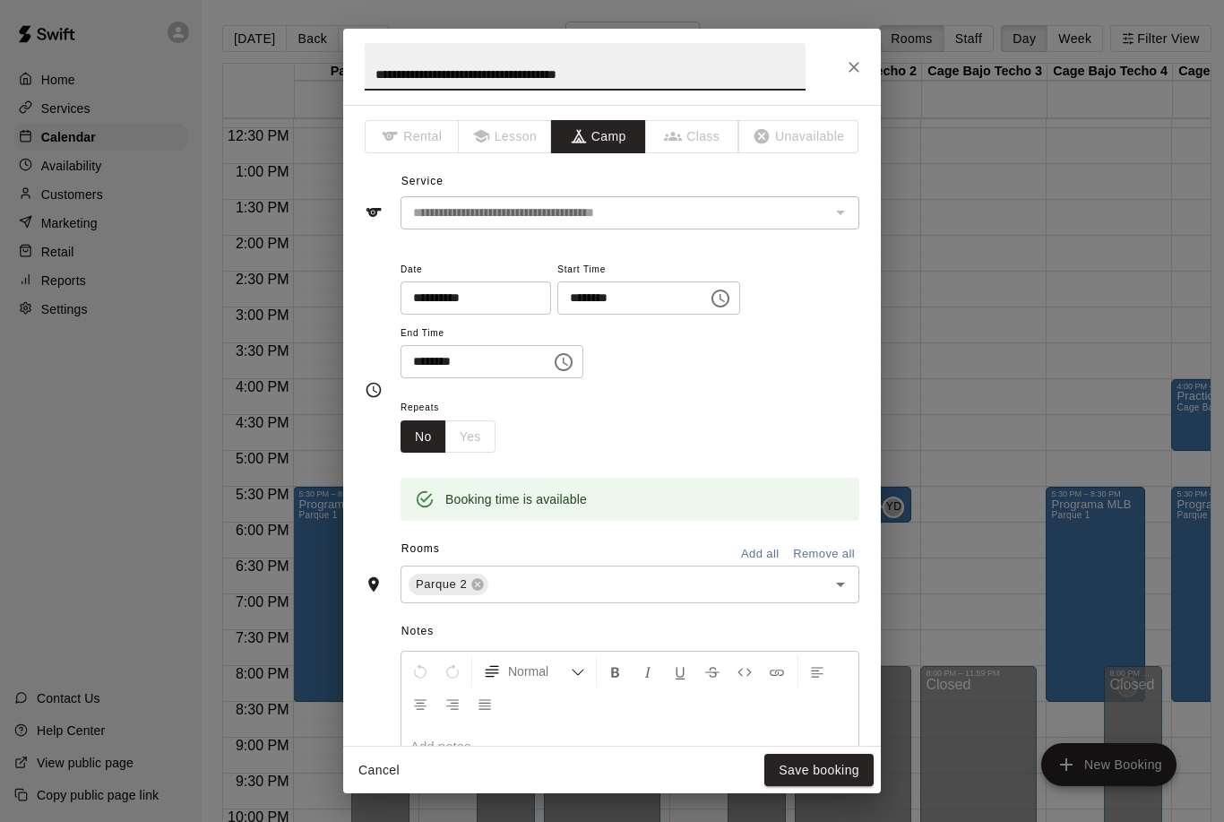
click at [827, 59] on div "**********" at bounding box center [612, 67] width 538 height 76
click at [855, 67] on icon "Close" at bounding box center [853, 67] width 11 height 11
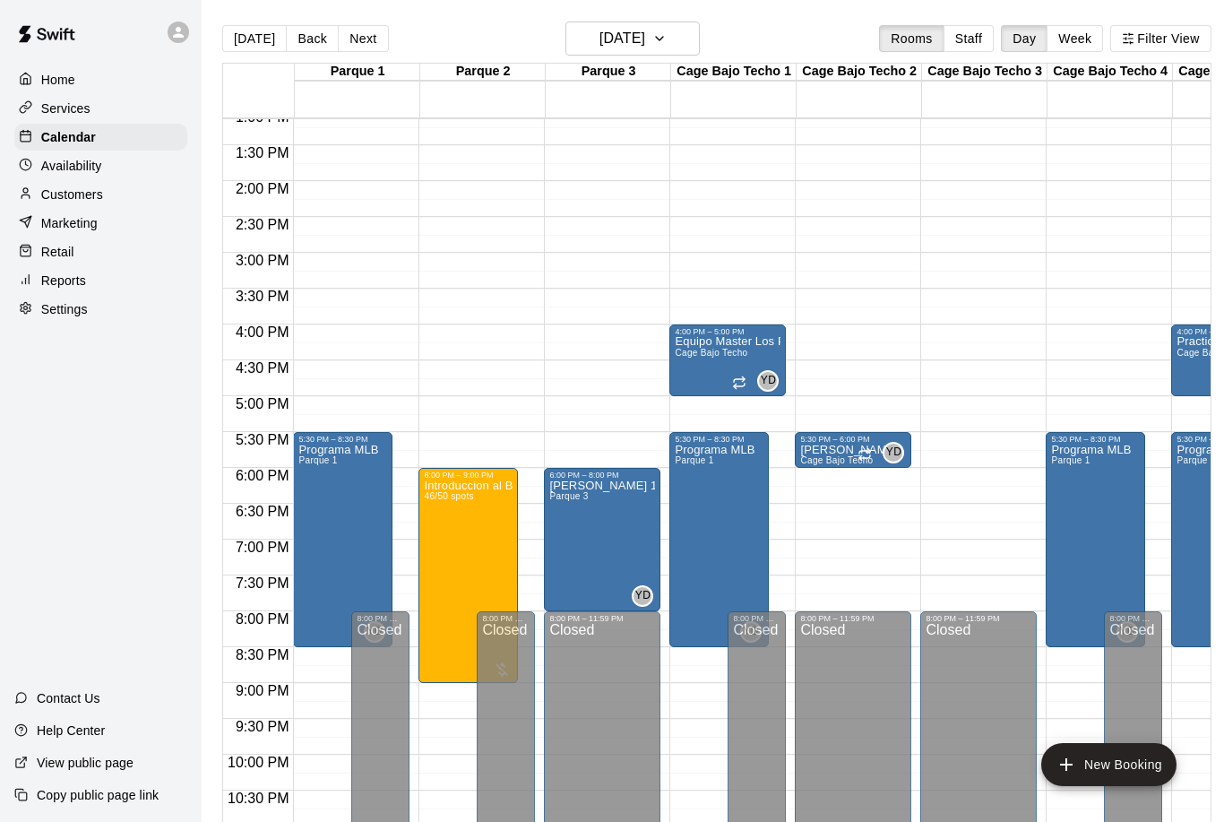
scroll to position [941, 0]
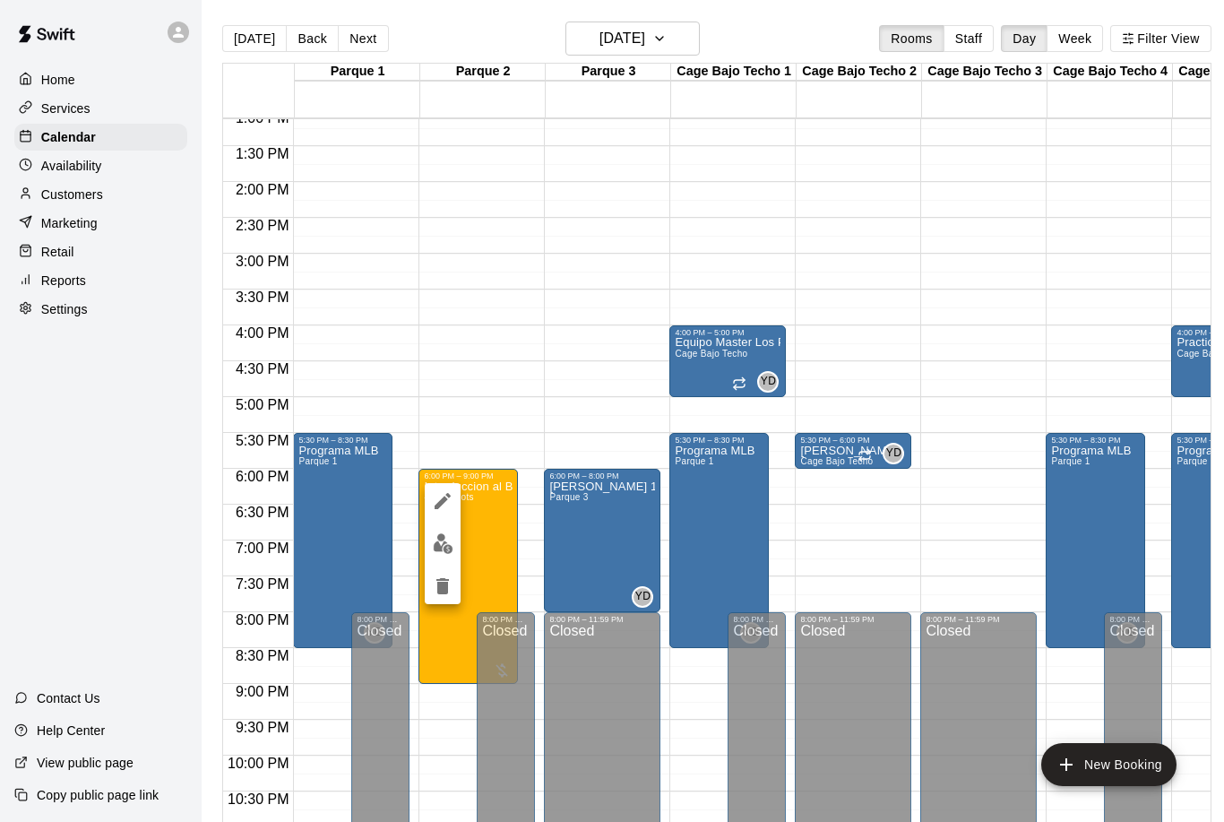
click at [82, 110] on div at bounding box center [612, 411] width 1224 height 822
click at [85, 115] on p "Services" at bounding box center [65, 108] width 49 height 18
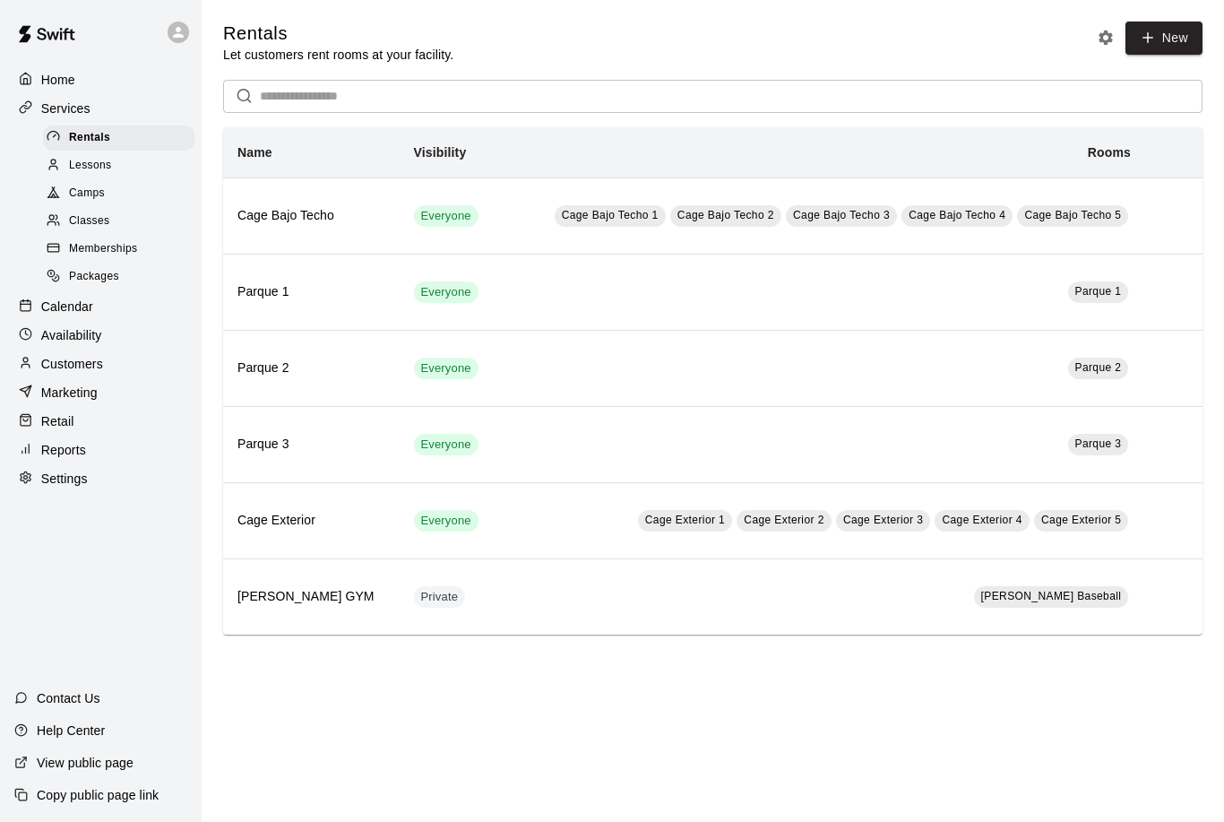
click at [97, 199] on span "Camps" at bounding box center [87, 194] width 36 height 18
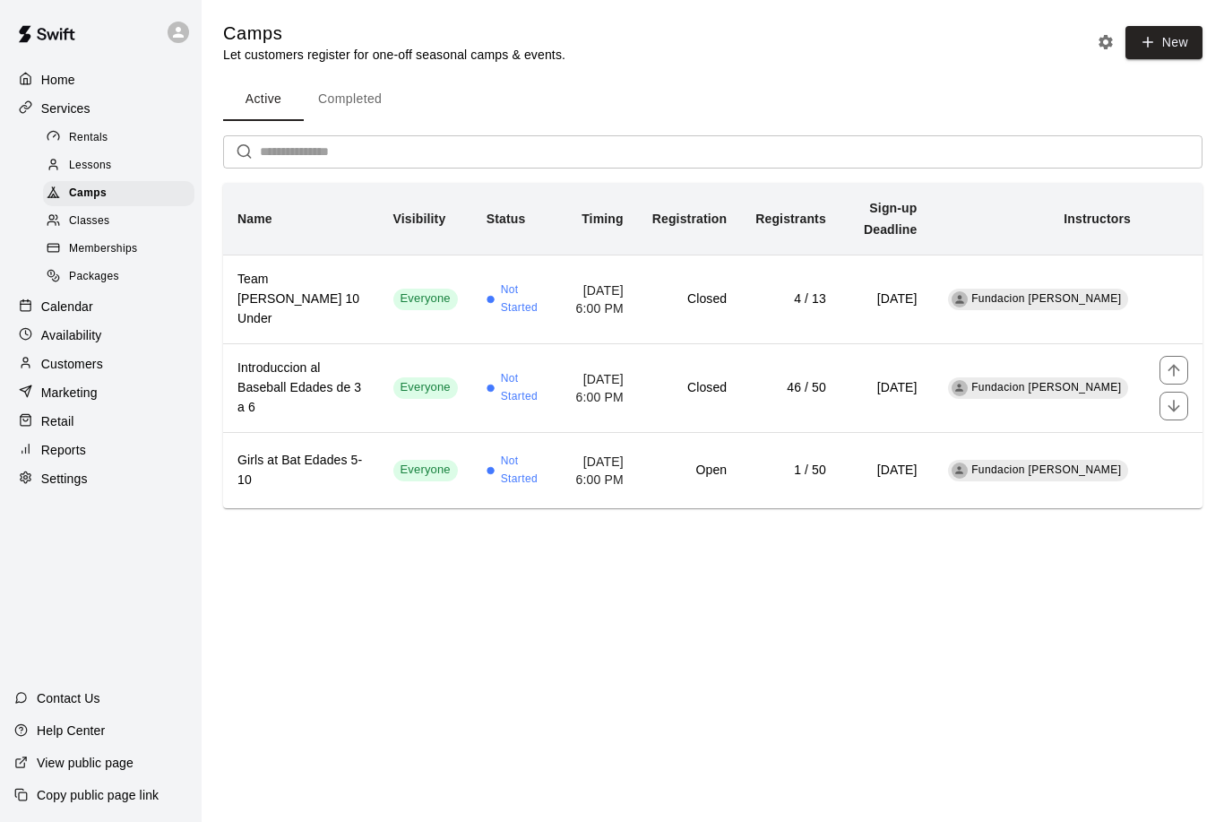
click at [694, 383] on h6 "Closed" at bounding box center [689, 388] width 74 height 20
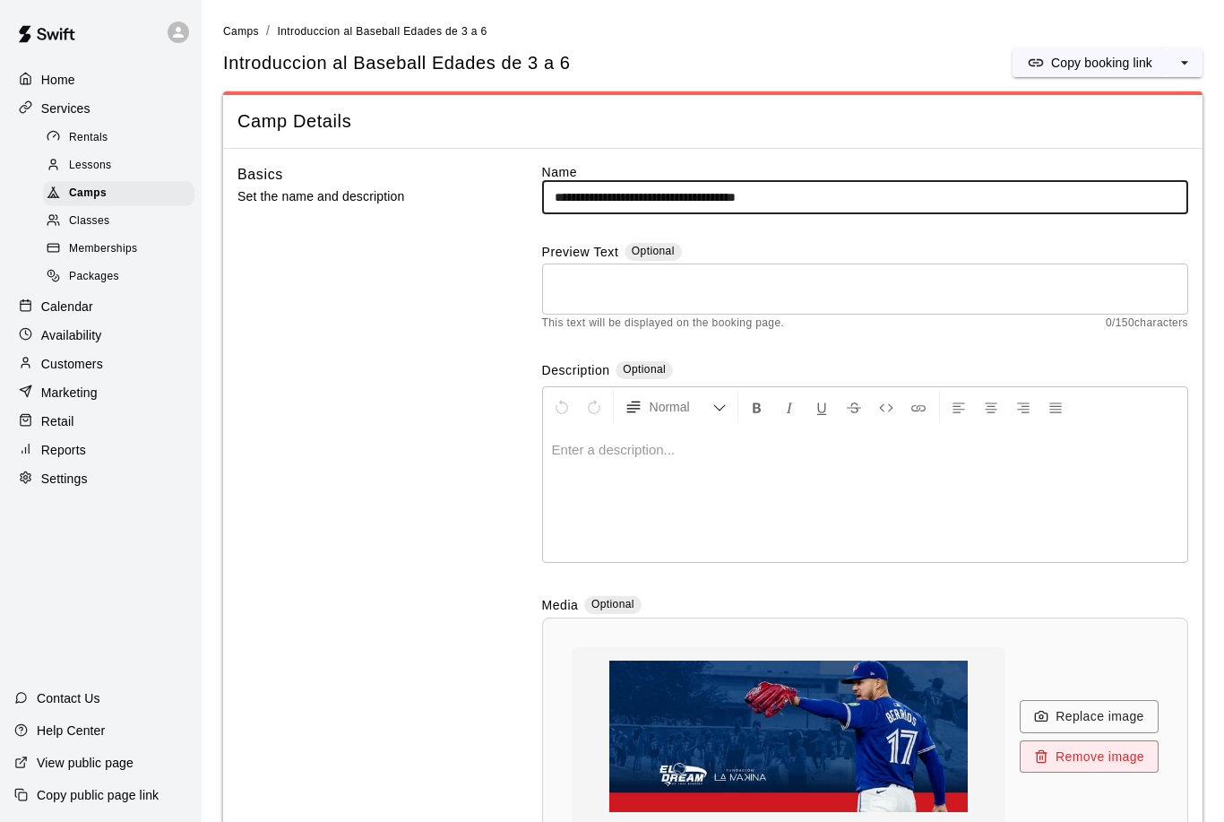
click at [1183, 65] on icon "select merge strategy" at bounding box center [1184, 63] width 18 height 18
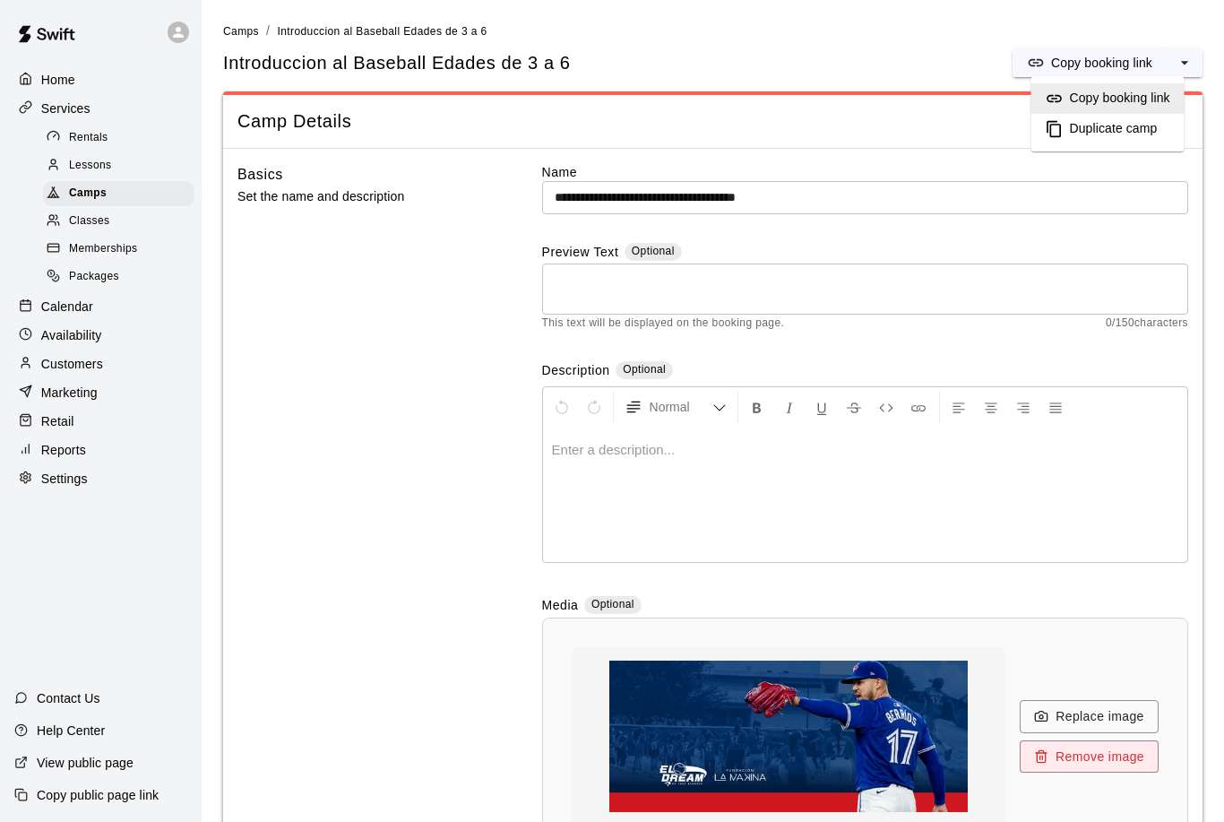
click at [111, 196] on div "Camps" at bounding box center [118, 193] width 151 height 25
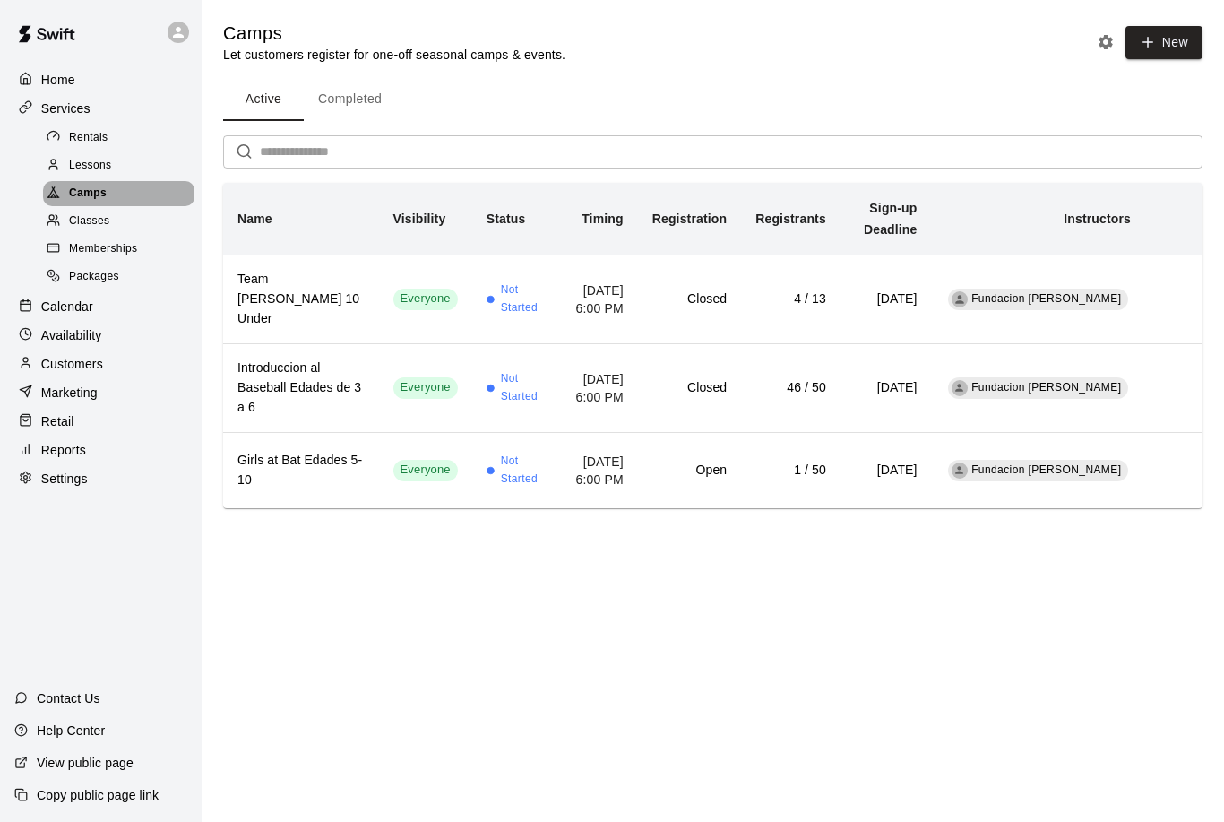
click at [99, 193] on span "Camps" at bounding box center [88, 194] width 38 height 18
click at [65, 67] on div "Home" at bounding box center [100, 79] width 173 height 27
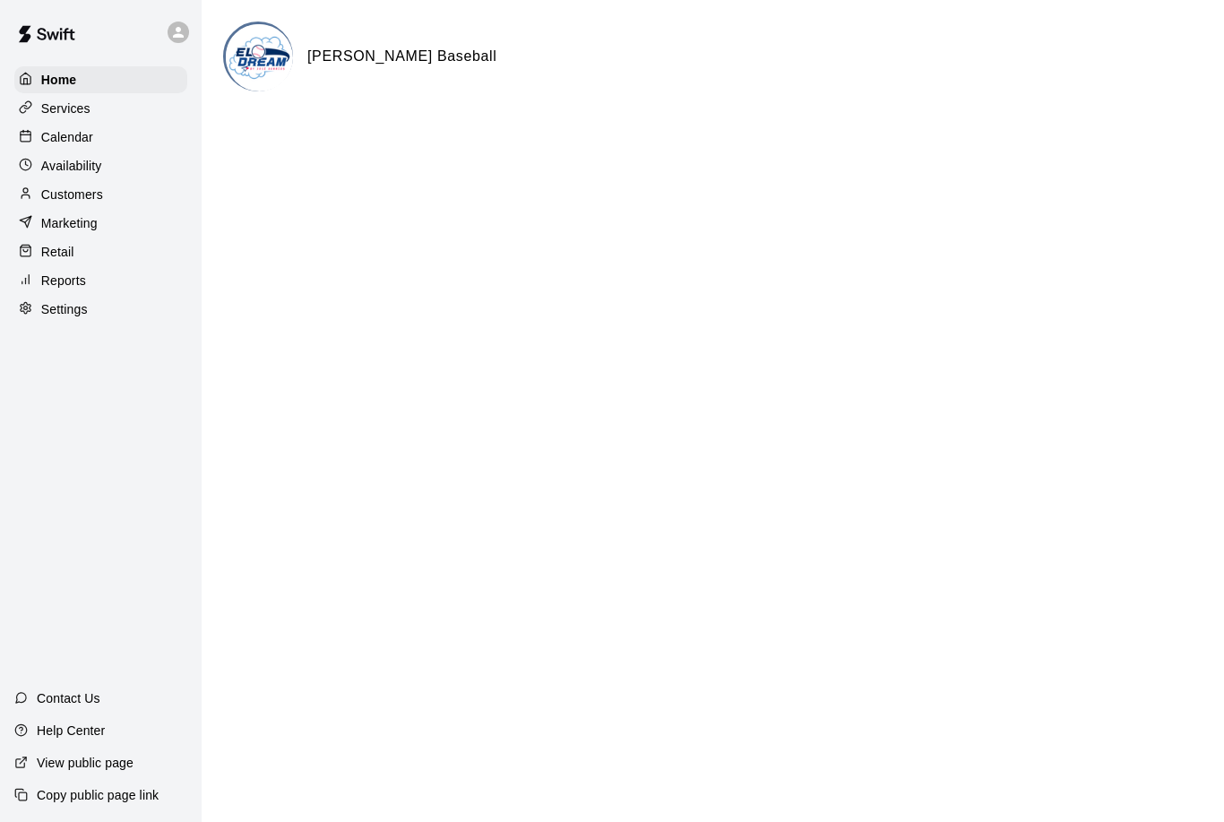
click at [86, 139] on p "Calendar" at bounding box center [67, 137] width 52 height 18
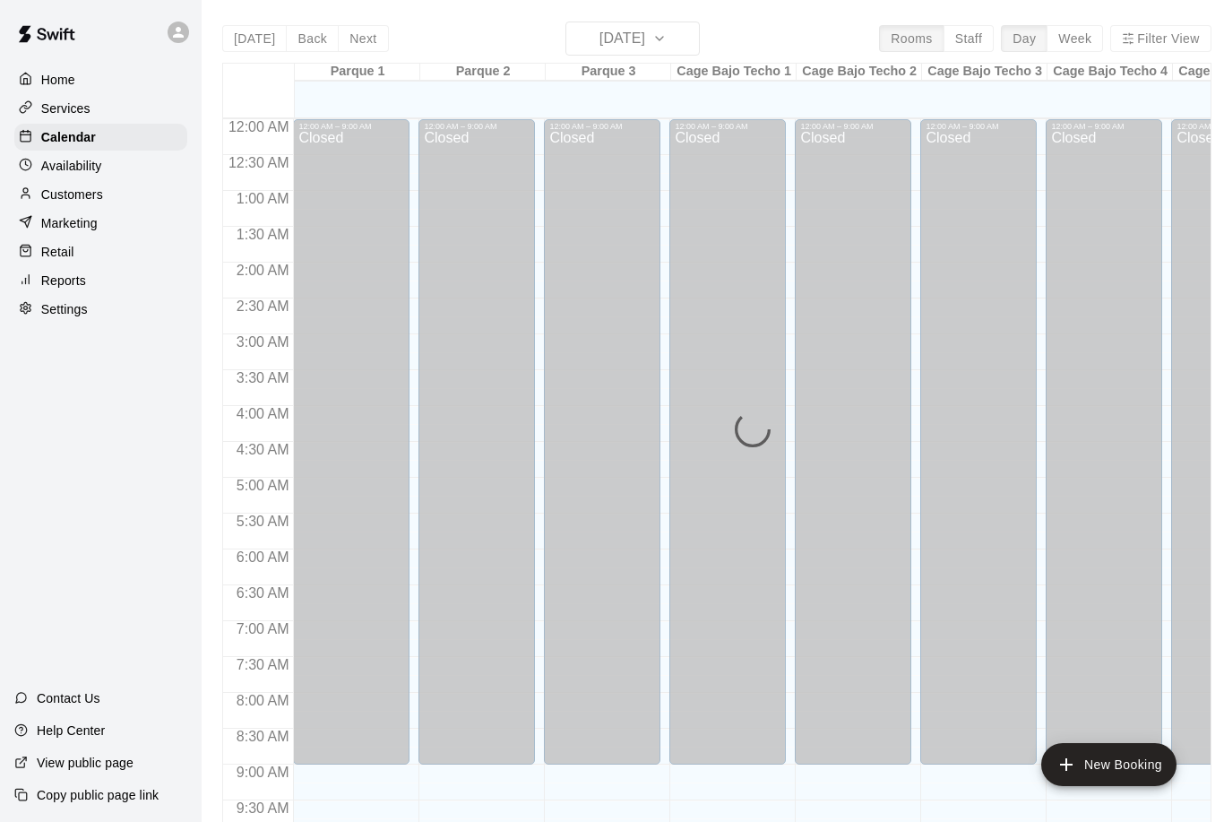
scroll to position [887, 0]
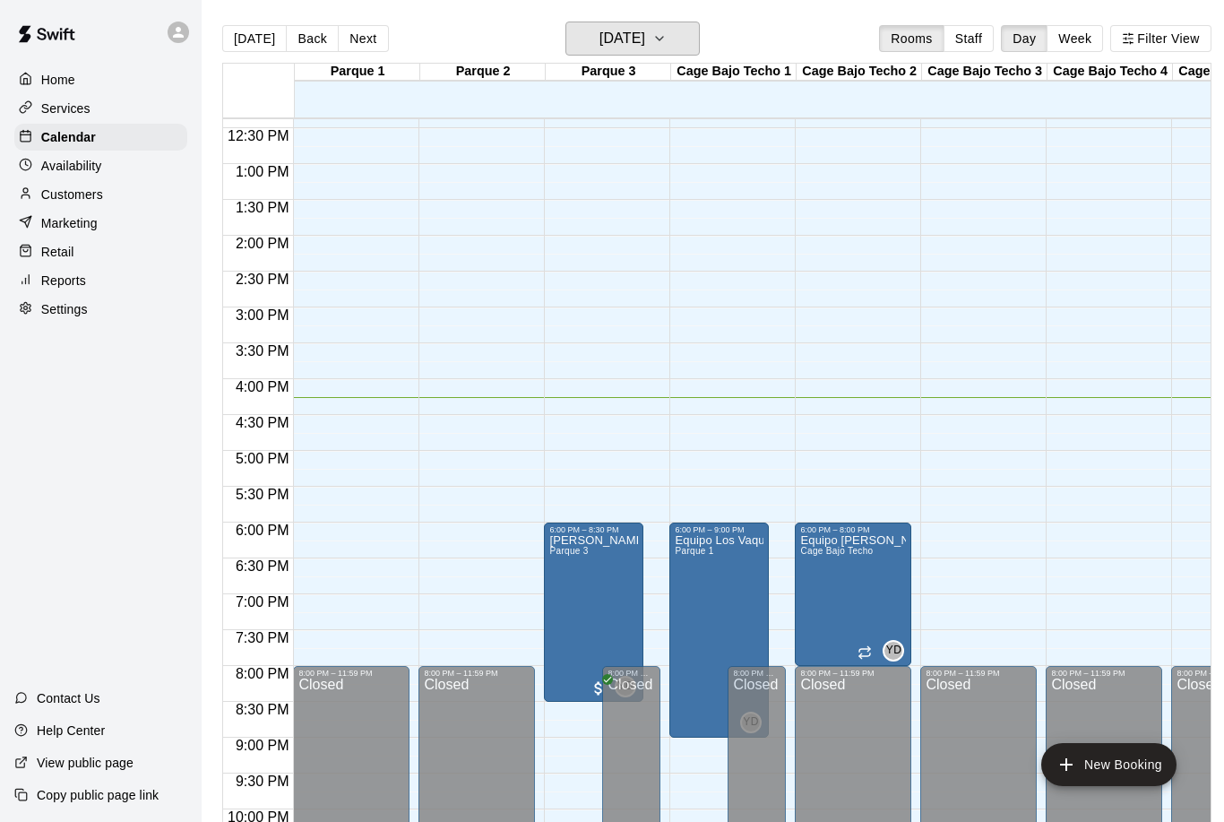
click at [645, 46] on h6 "[DATE]" at bounding box center [622, 38] width 46 height 25
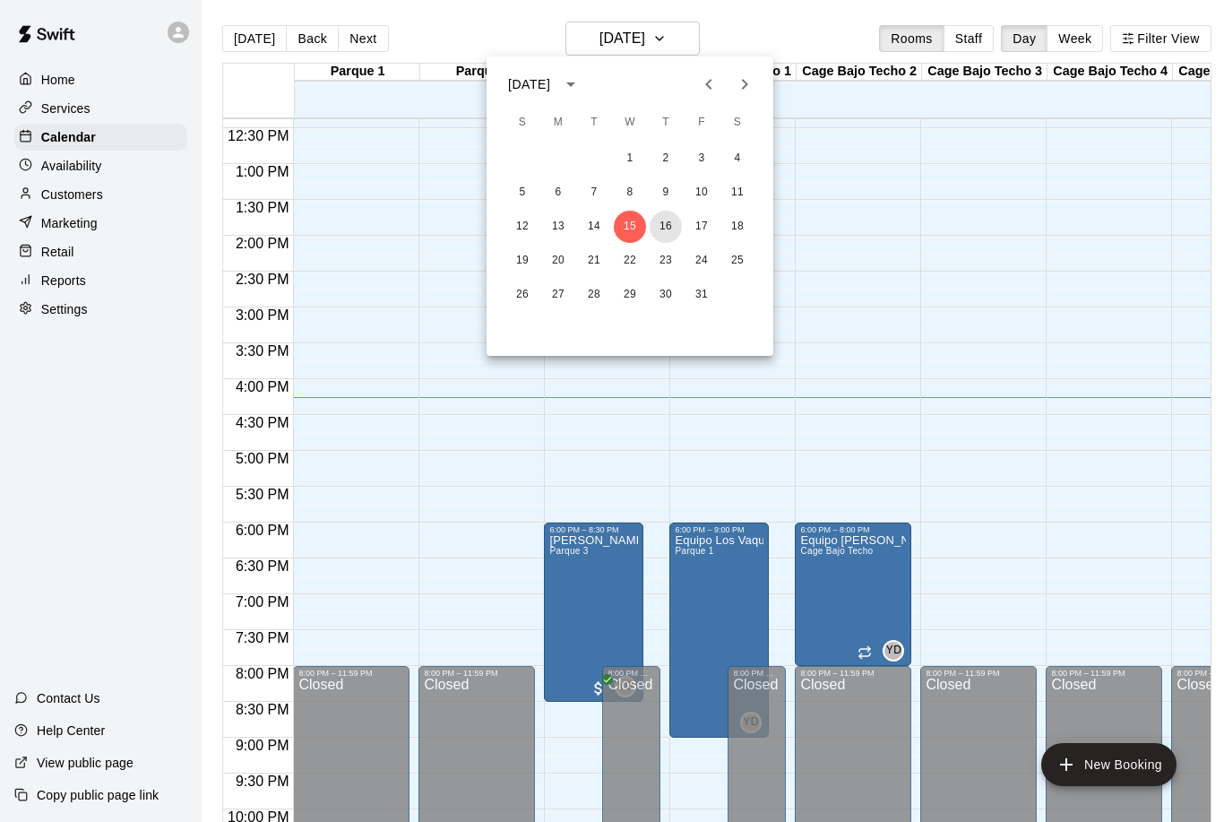
click at [668, 228] on button "16" at bounding box center [666, 227] width 32 height 32
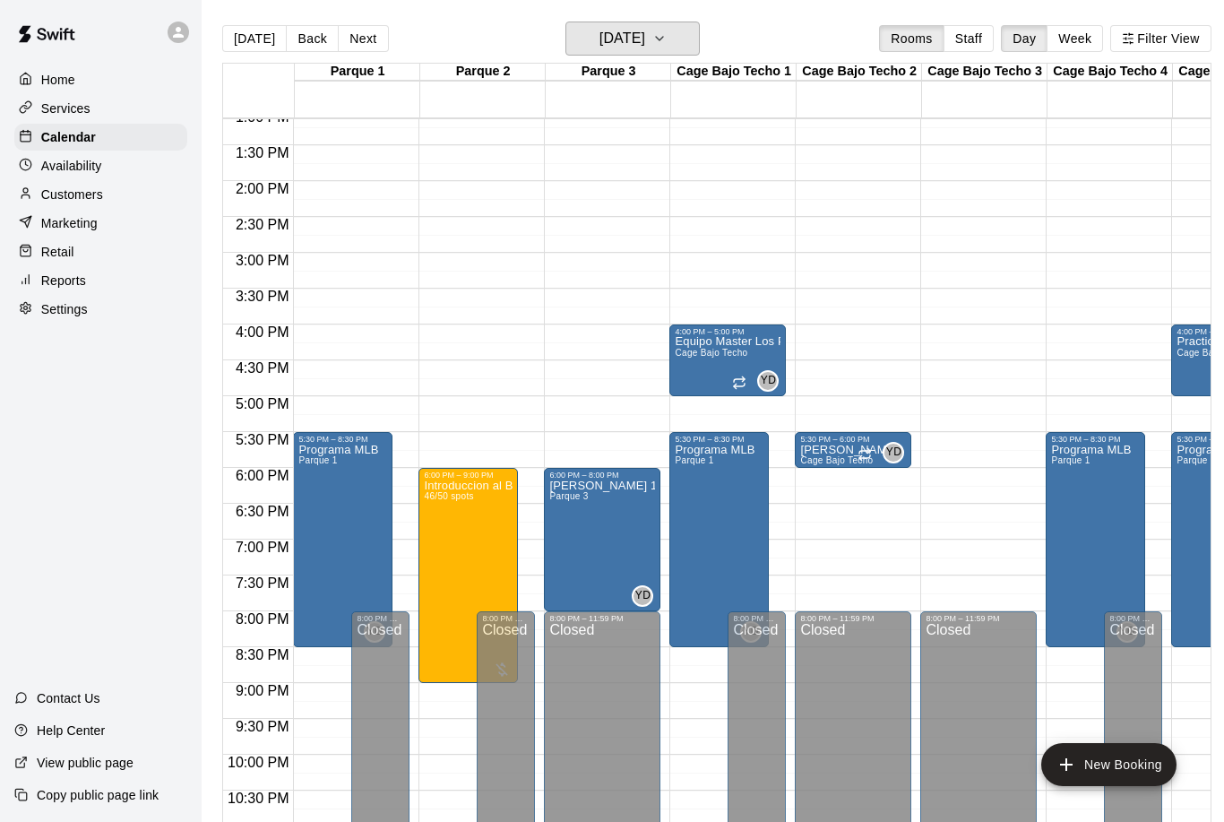
scroll to position [941, 0]
